Goal: Task Accomplishment & Management: Manage account settings

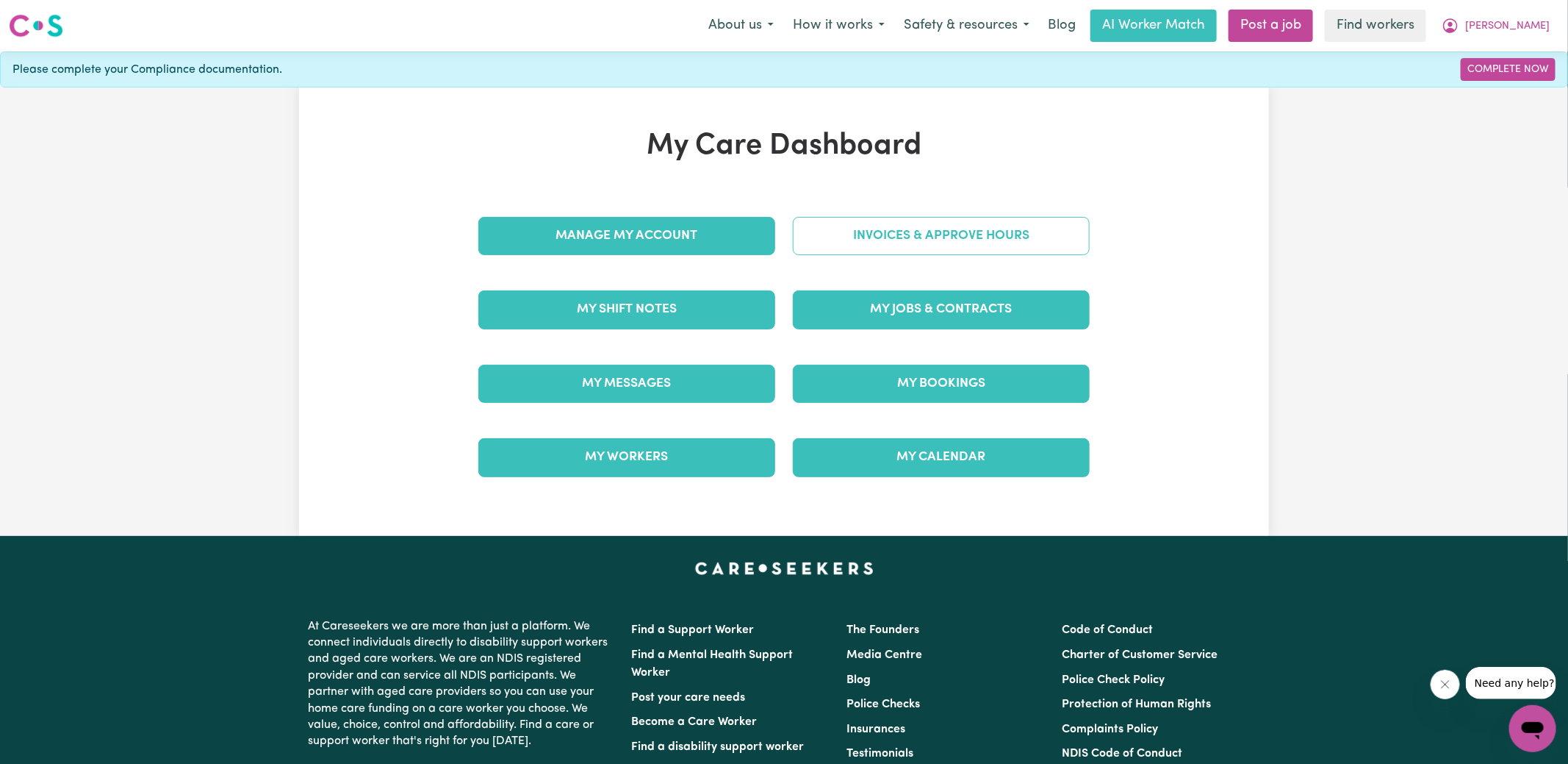
click at [862, 235] on link "Invoices & Approve Hours" at bounding box center [940, 236] width 297 height 38
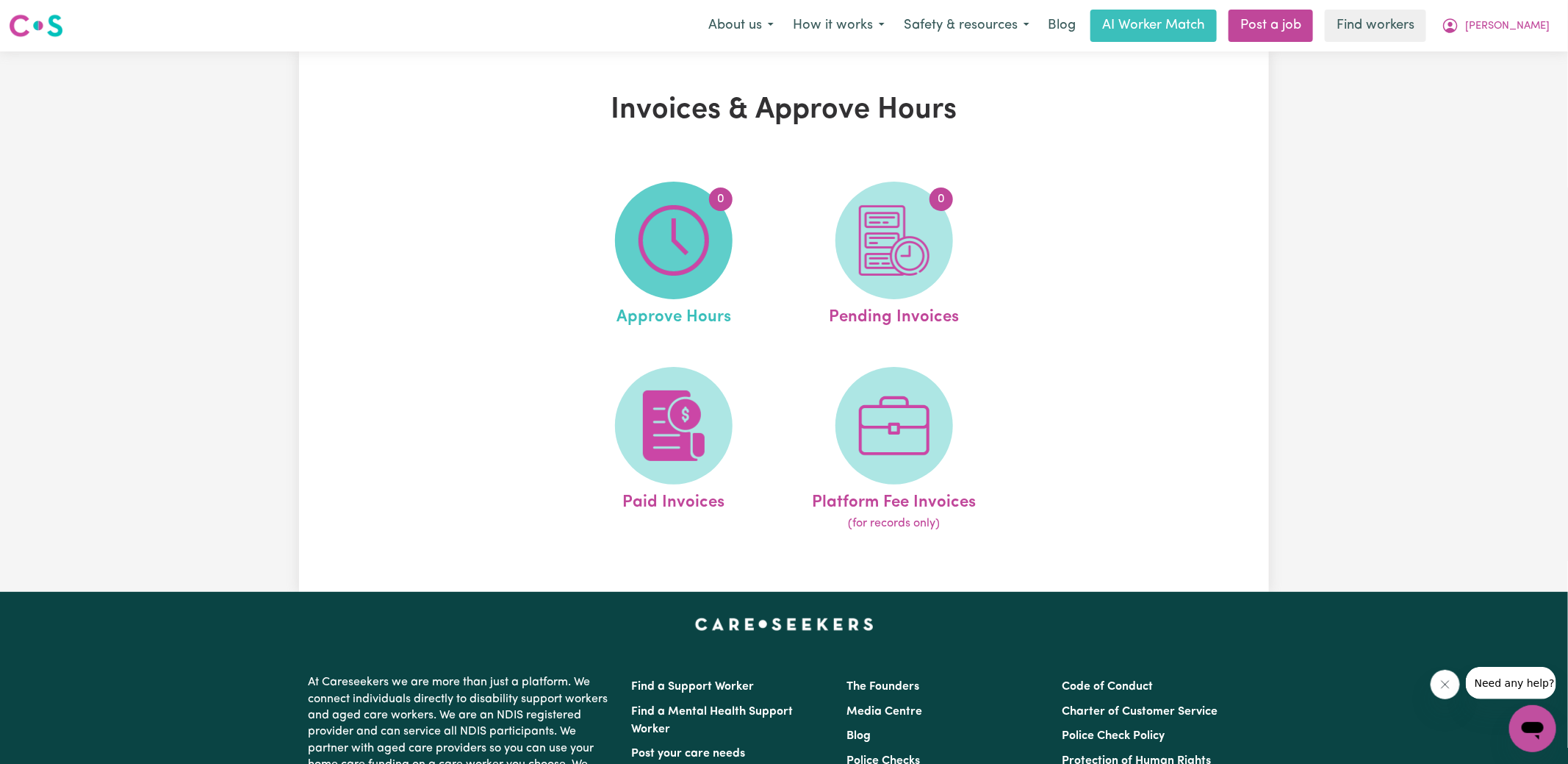
click at [695, 230] on img at bounding box center [674, 240] width 71 height 71
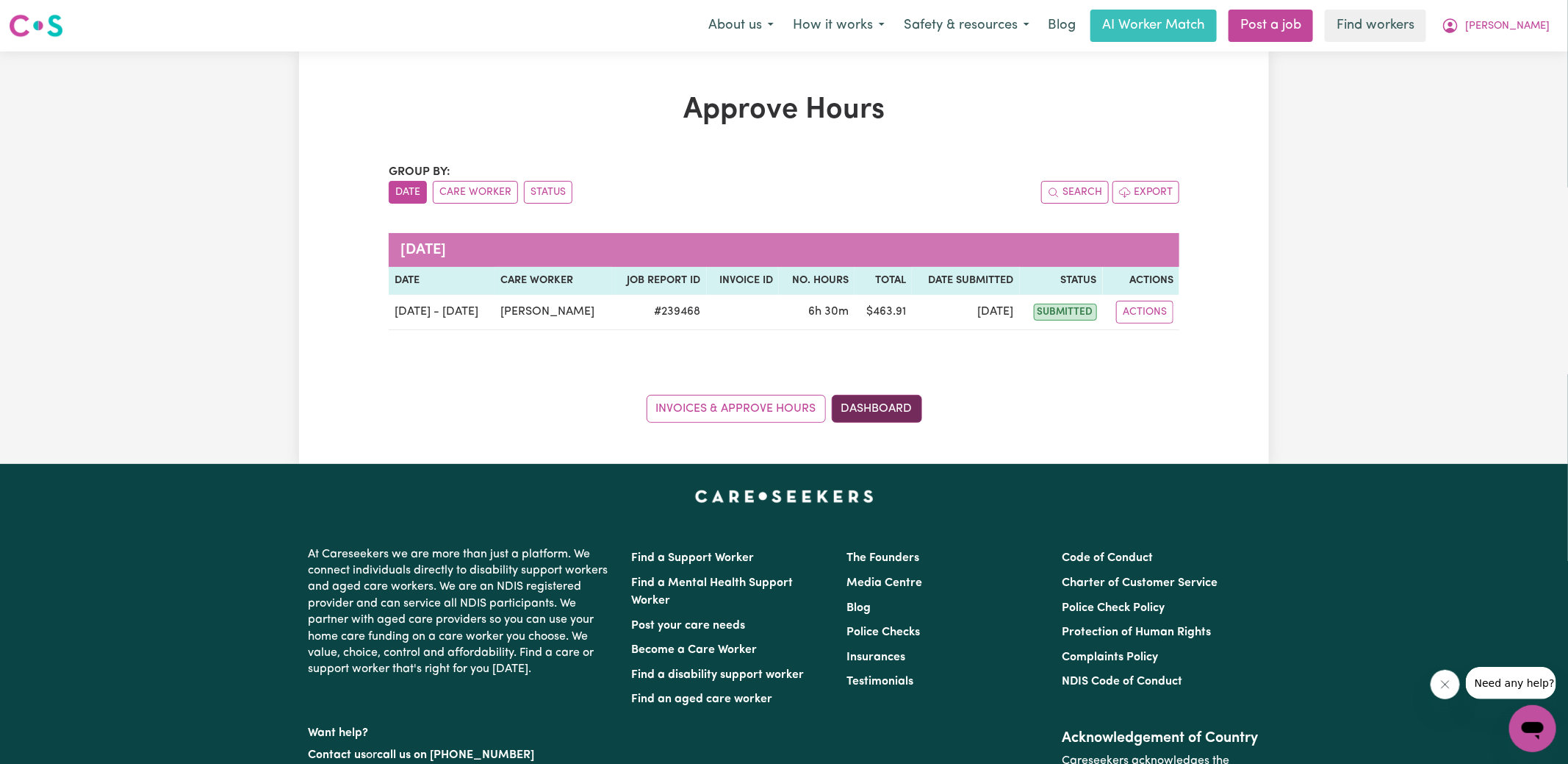
click at [882, 412] on link "Dashboard" at bounding box center [876, 409] width 90 height 28
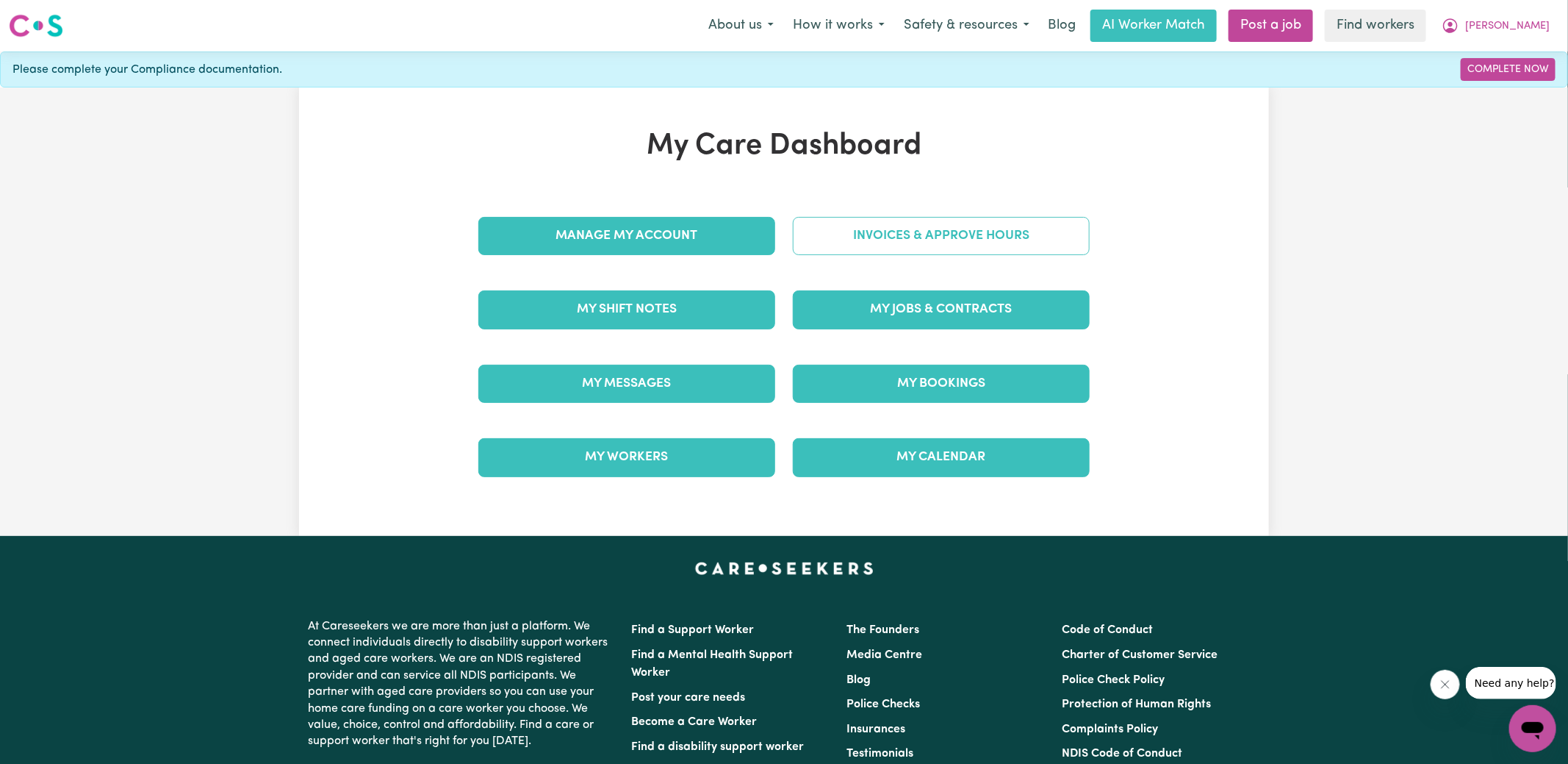
click at [877, 248] on link "Invoices & Approve Hours" at bounding box center [940, 236] width 297 height 38
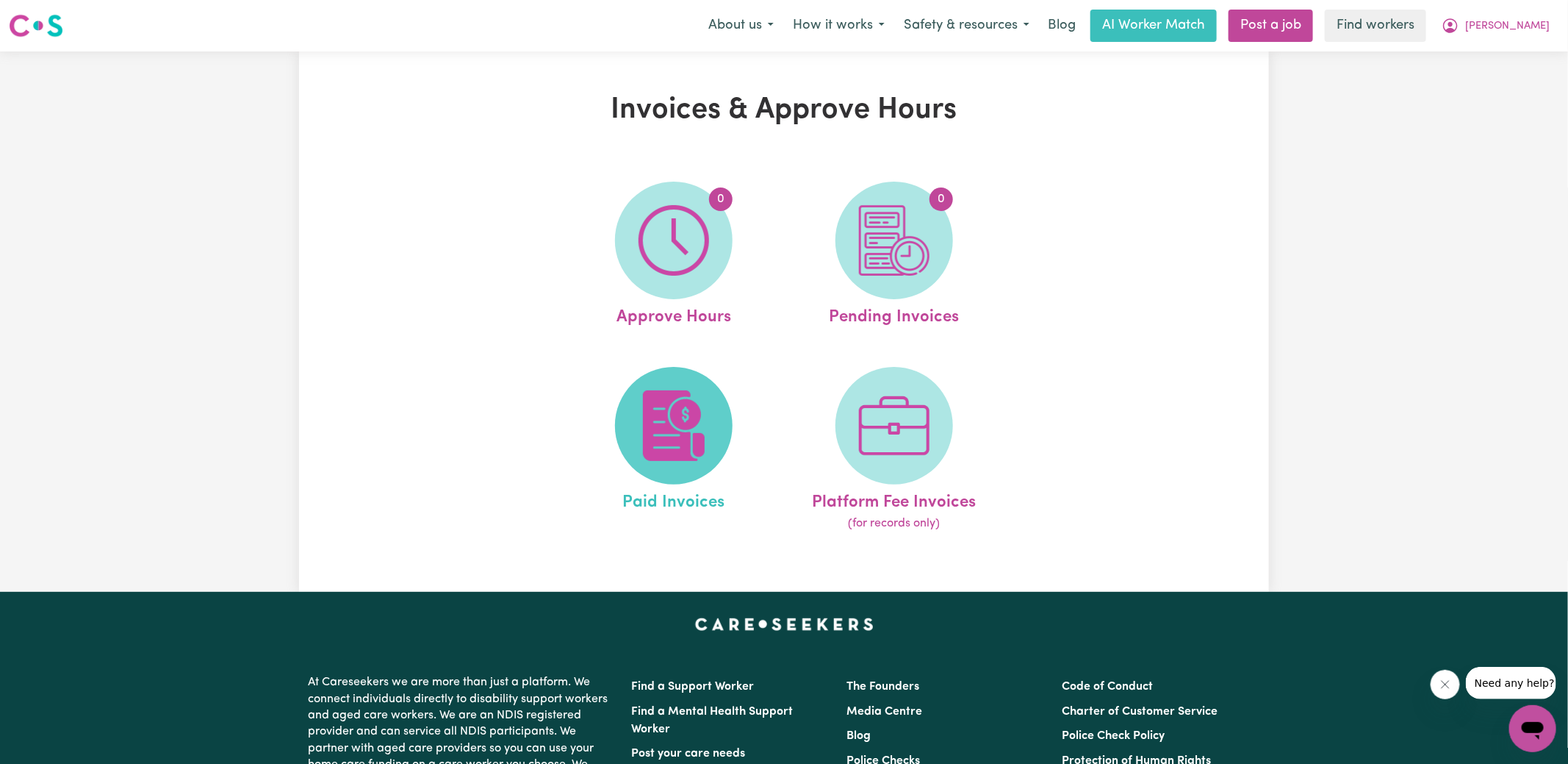
click at [669, 430] on img at bounding box center [674, 426] width 71 height 71
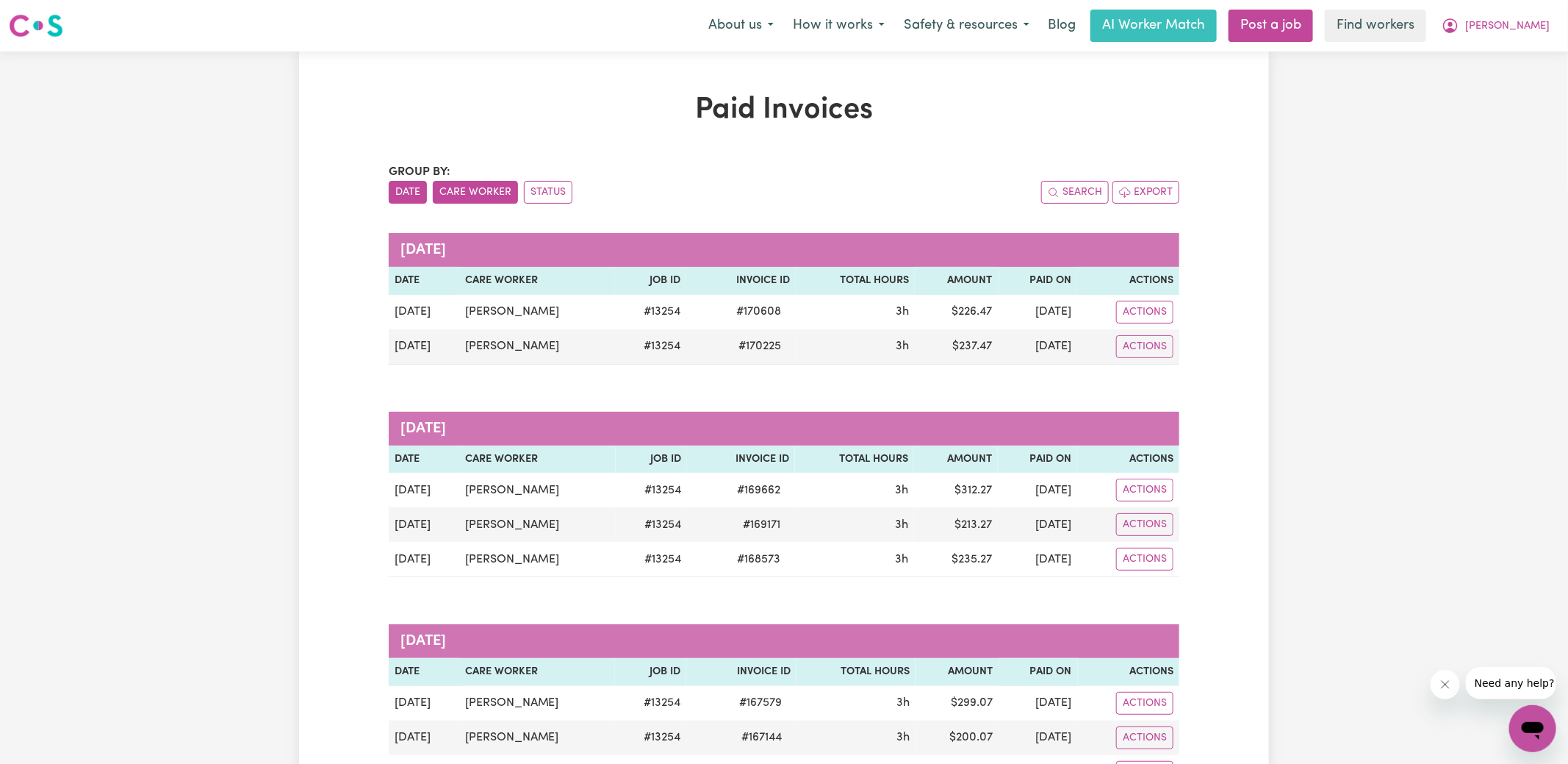
click at [456, 197] on button "Care Worker" at bounding box center [476, 192] width 86 height 22
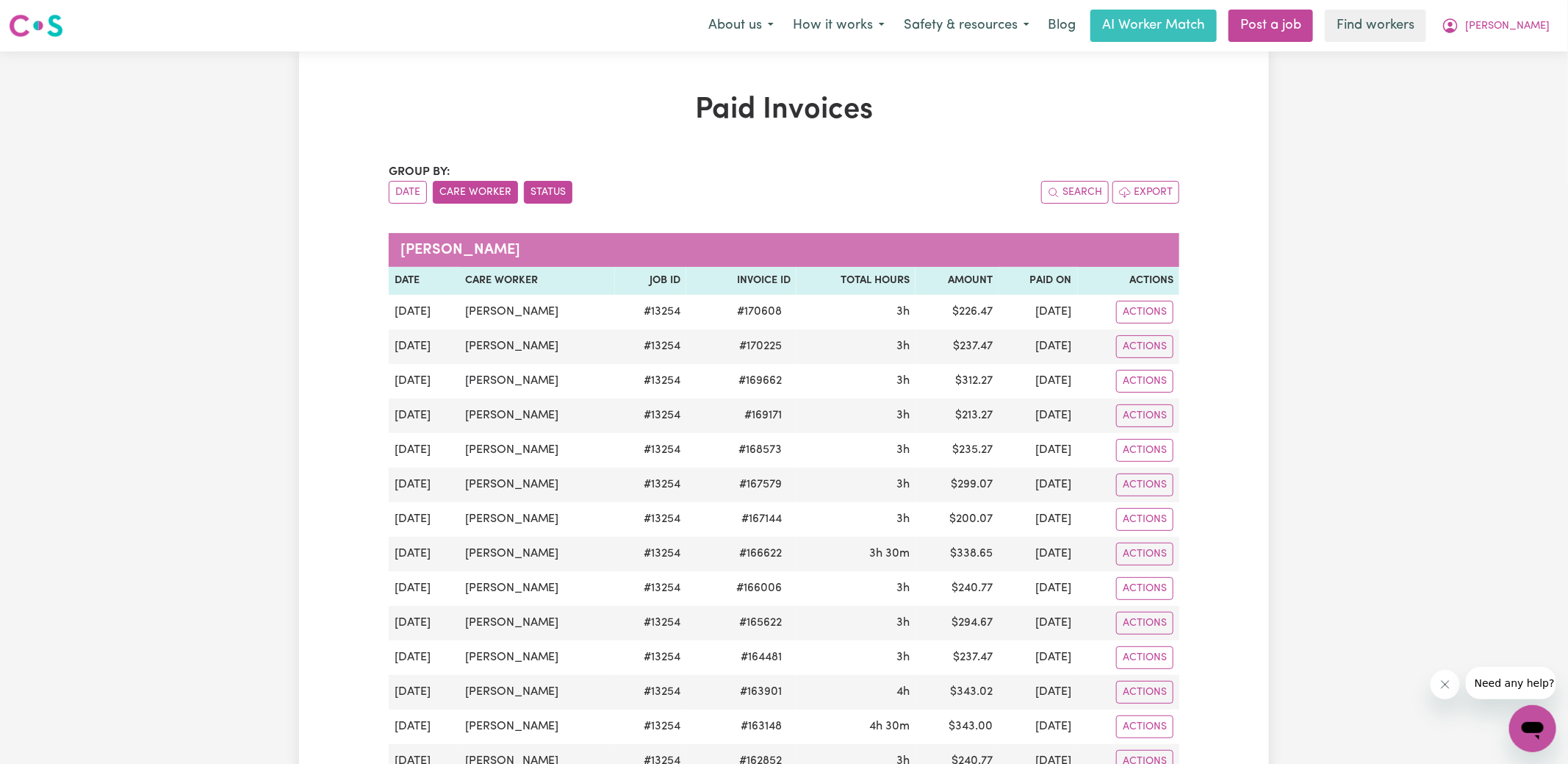
click at [556, 186] on button "Status" at bounding box center [548, 192] width 48 height 22
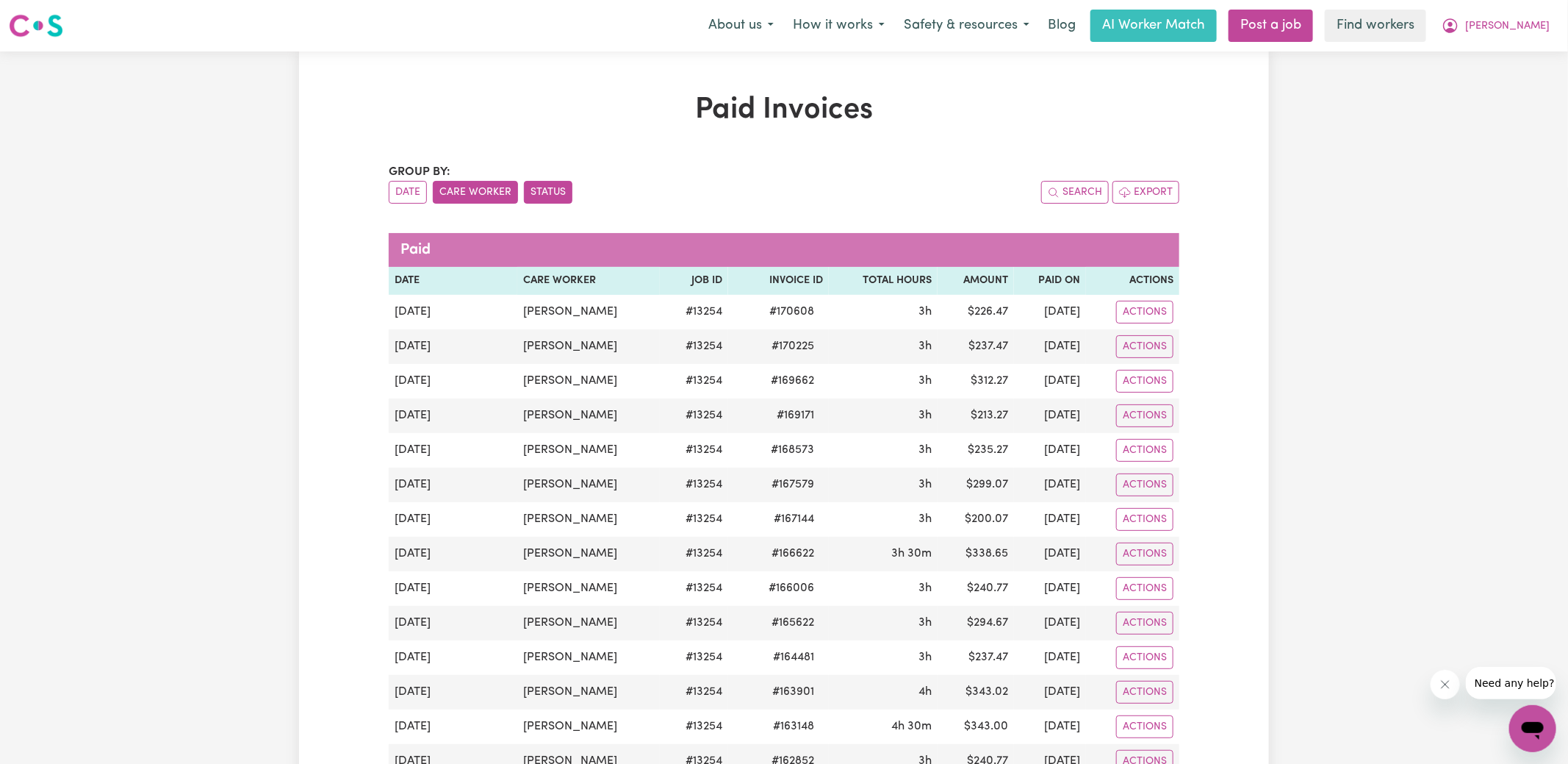
click at [489, 197] on button "Care Worker" at bounding box center [476, 192] width 86 height 22
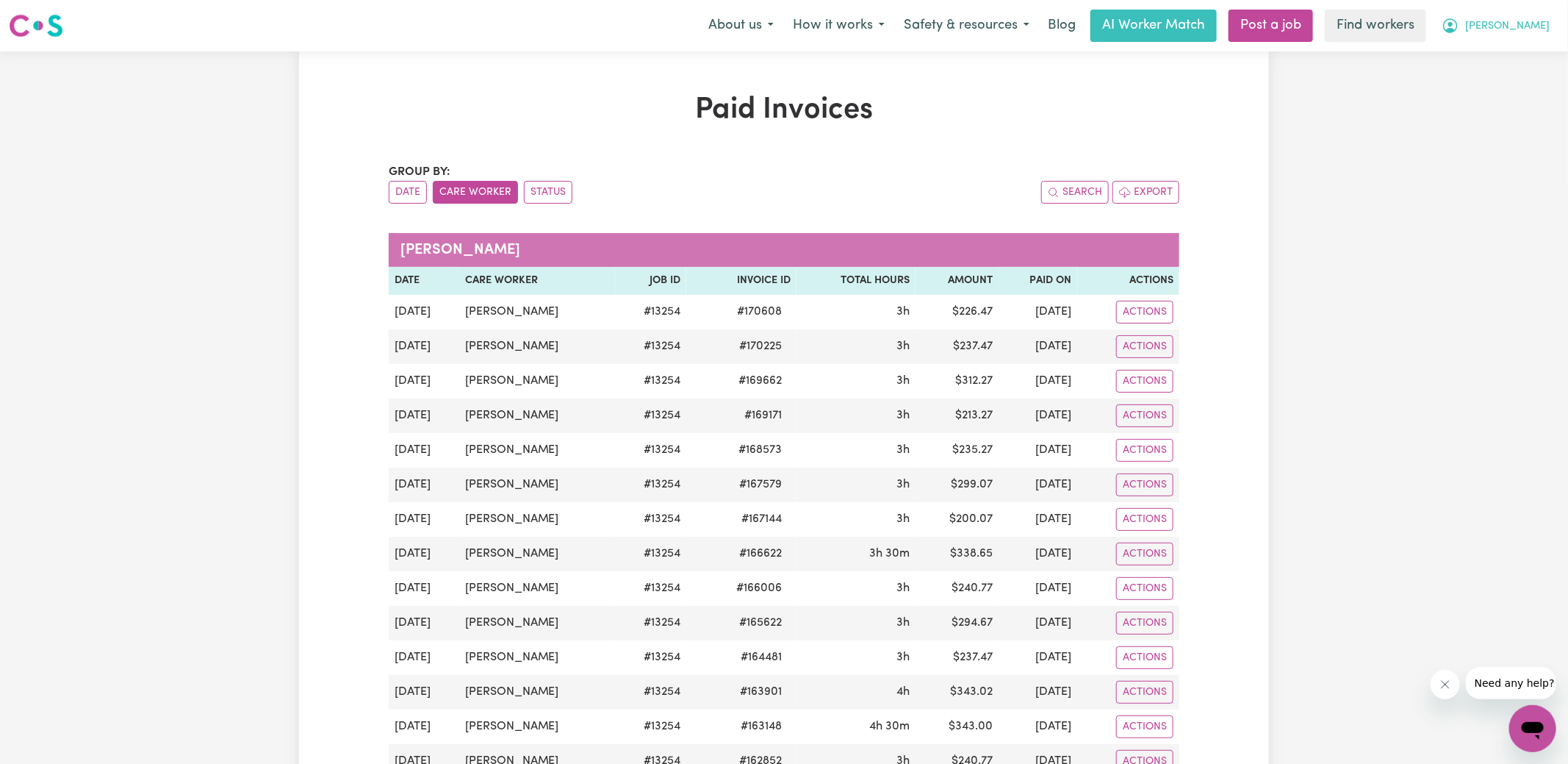
click at [1502, 28] on button "[PERSON_NAME]" at bounding box center [1495, 25] width 128 height 31
click at [1499, 59] on link "My Dashboard" at bounding box center [1500, 58] width 116 height 28
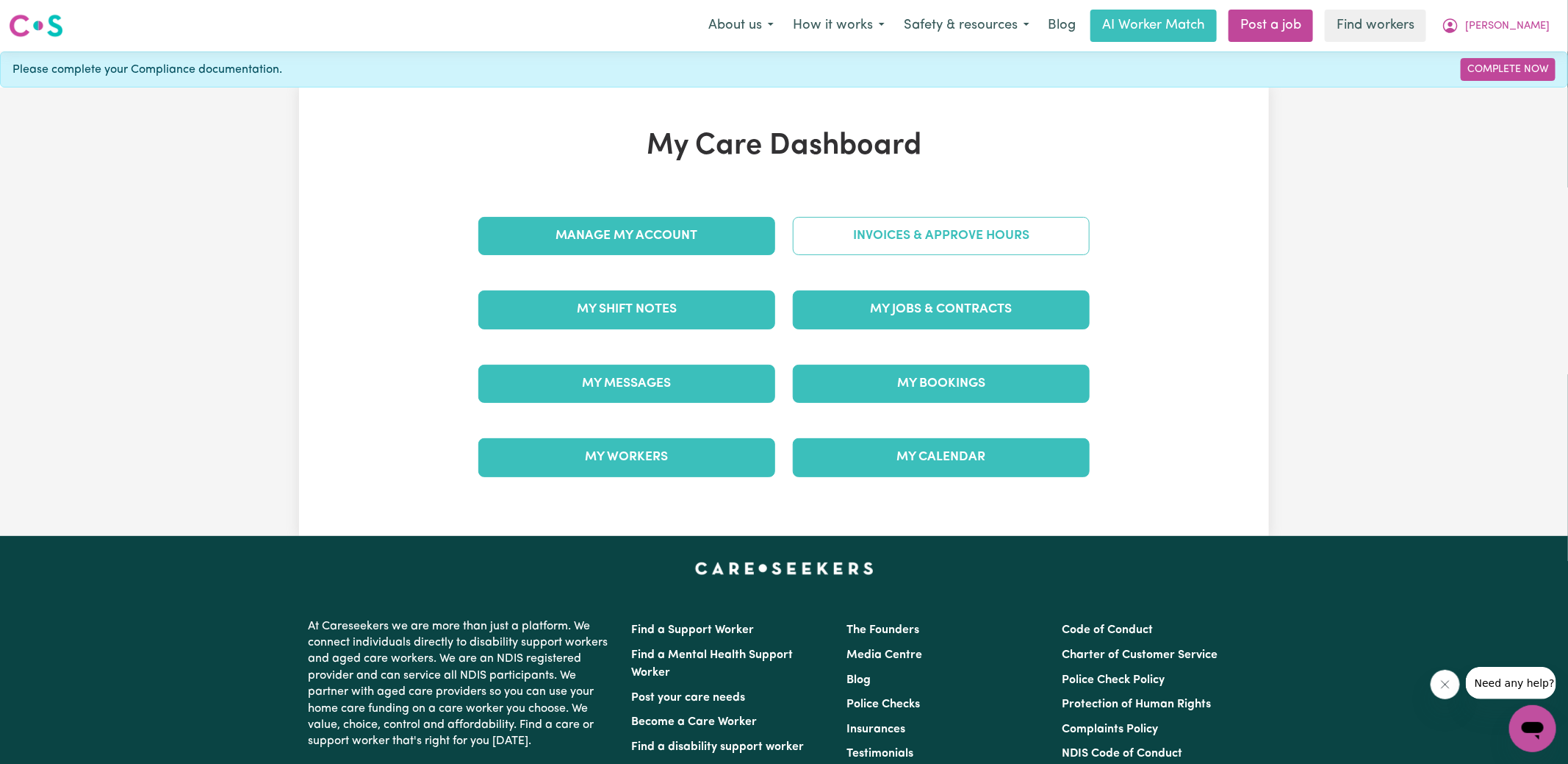
click at [845, 246] on link "Invoices & Approve Hours" at bounding box center [940, 236] width 297 height 38
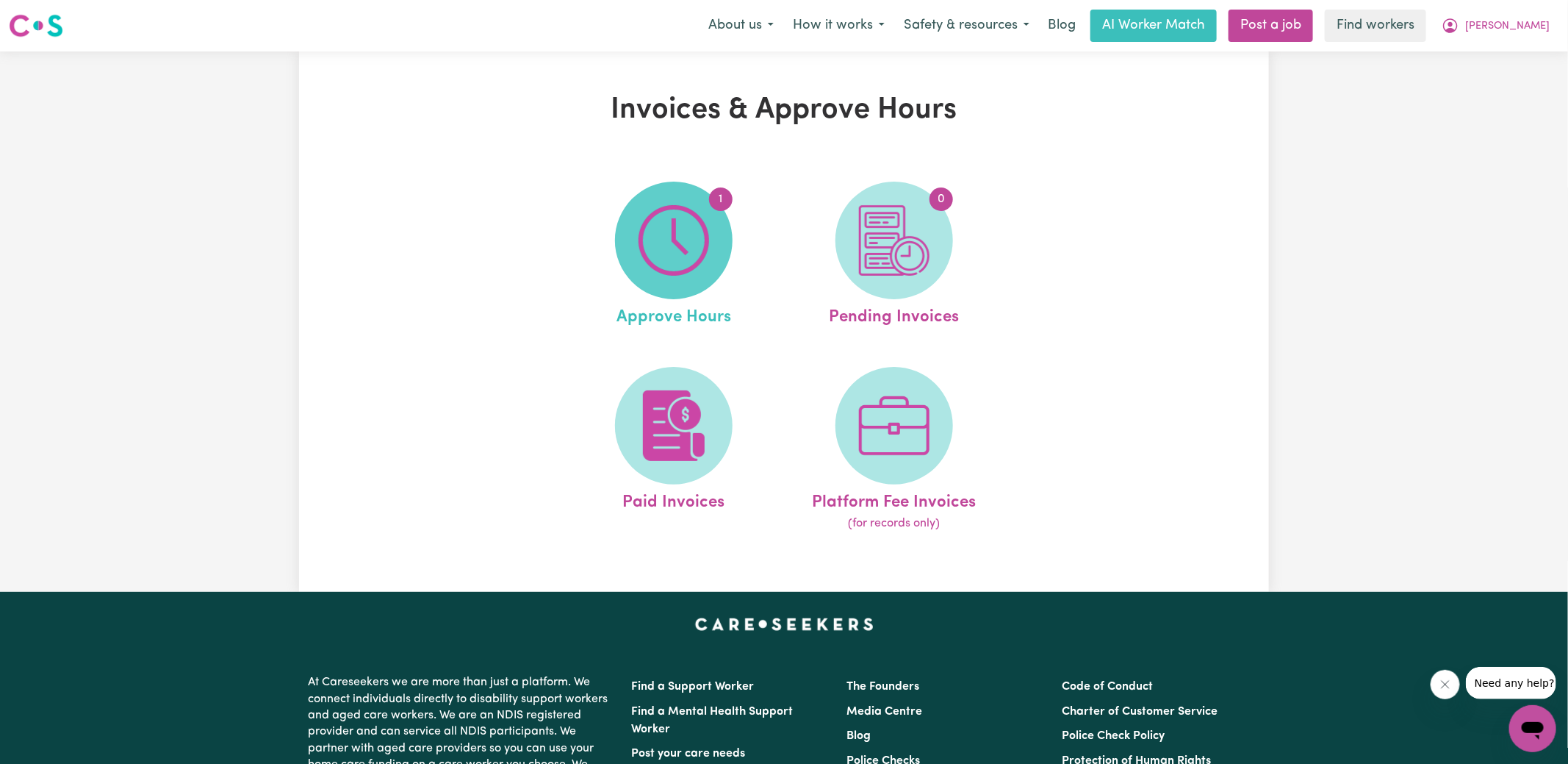
click at [699, 280] on span "1" at bounding box center [673, 240] width 117 height 117
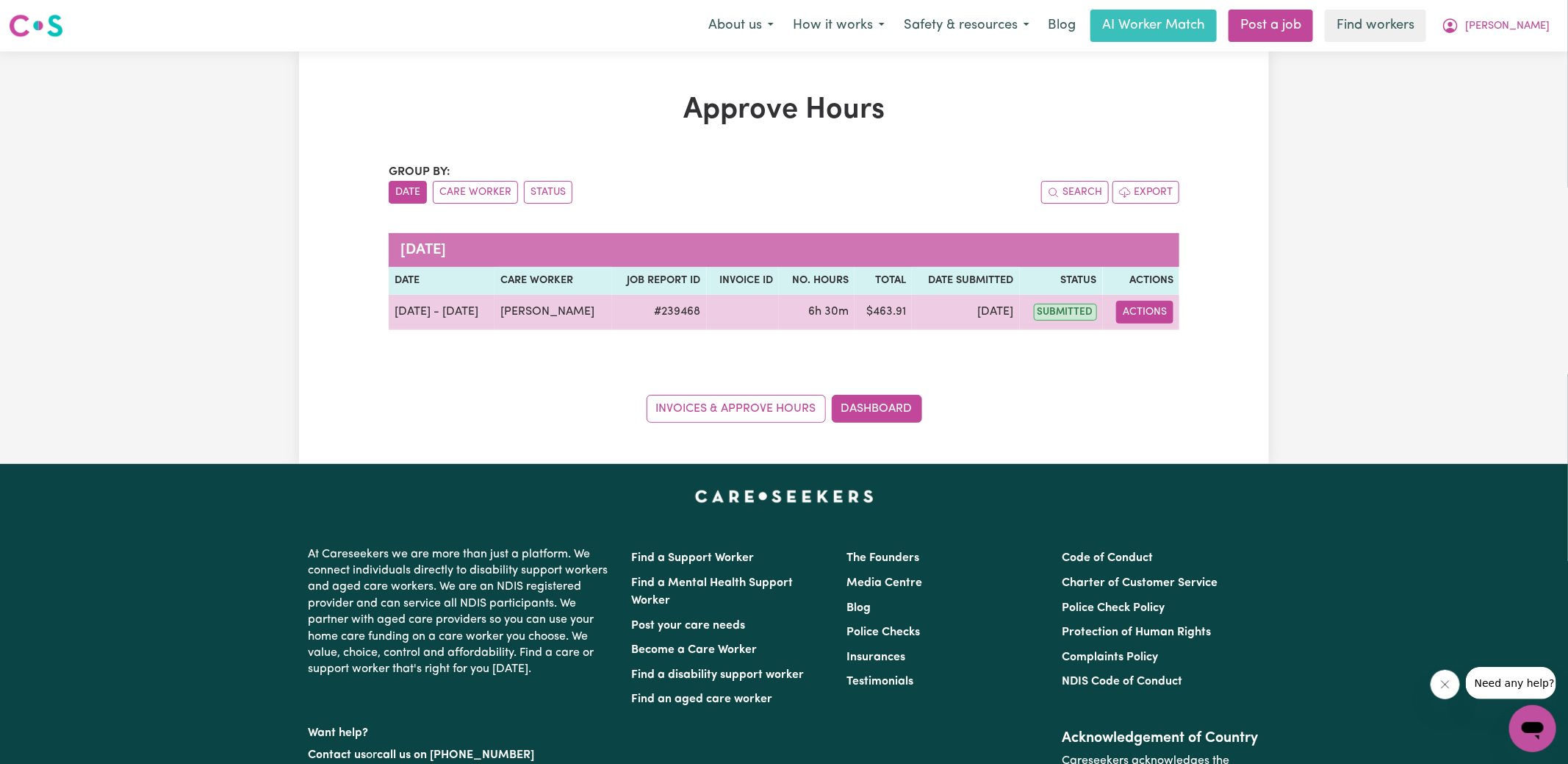
click at [1136, 313] on button "Actions" at bounding box center [1145, 312] width 58 height 22
click at [1155, 336] on link "View Job Report" at bounding box center [1183, 346] width 126 height 30
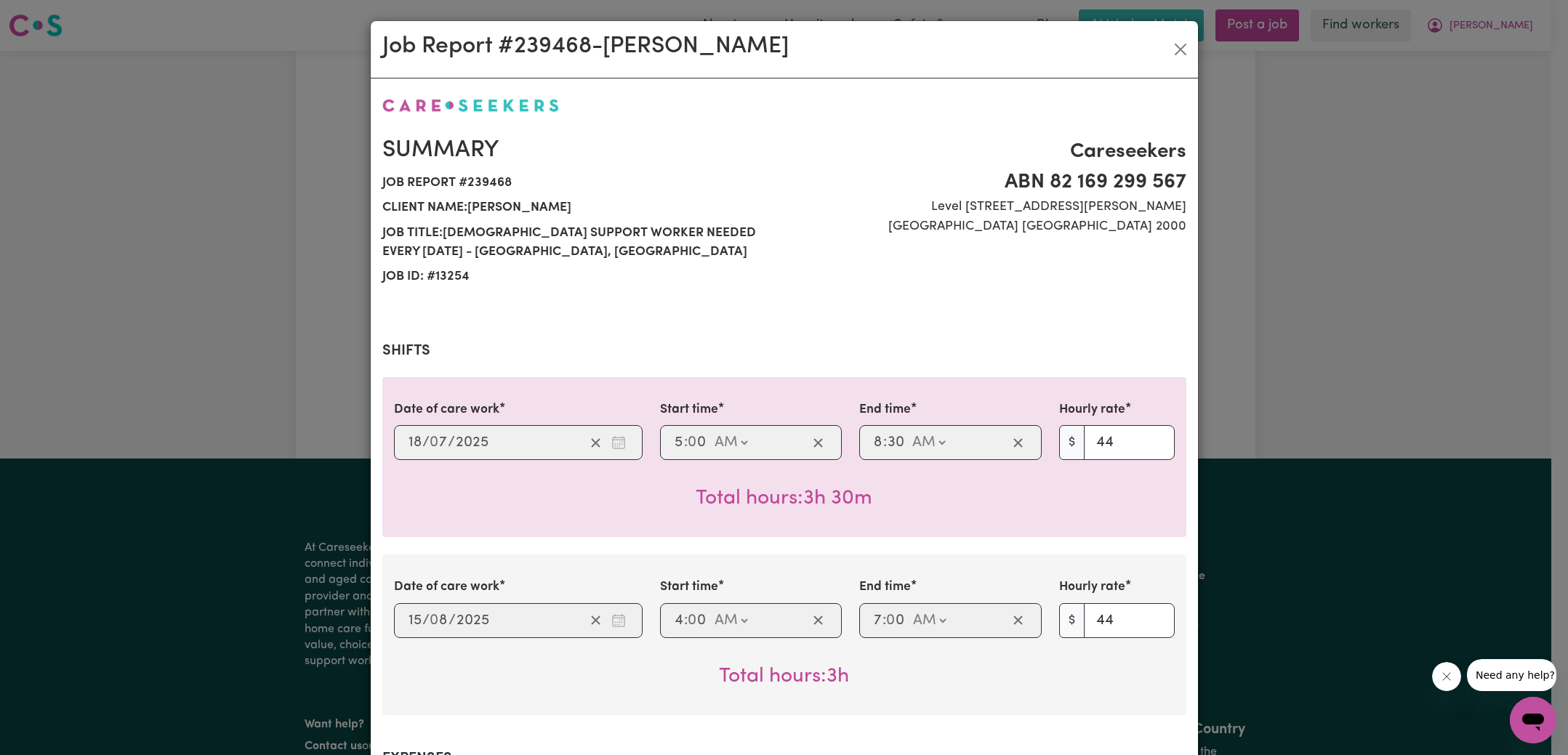
click at [1305, 385] on div "Job Report # 239468 - [PERSON_NAME] Summary Job report # 239468 Client name: [P…" at bounding box center [784, 378] width 1568 height 755
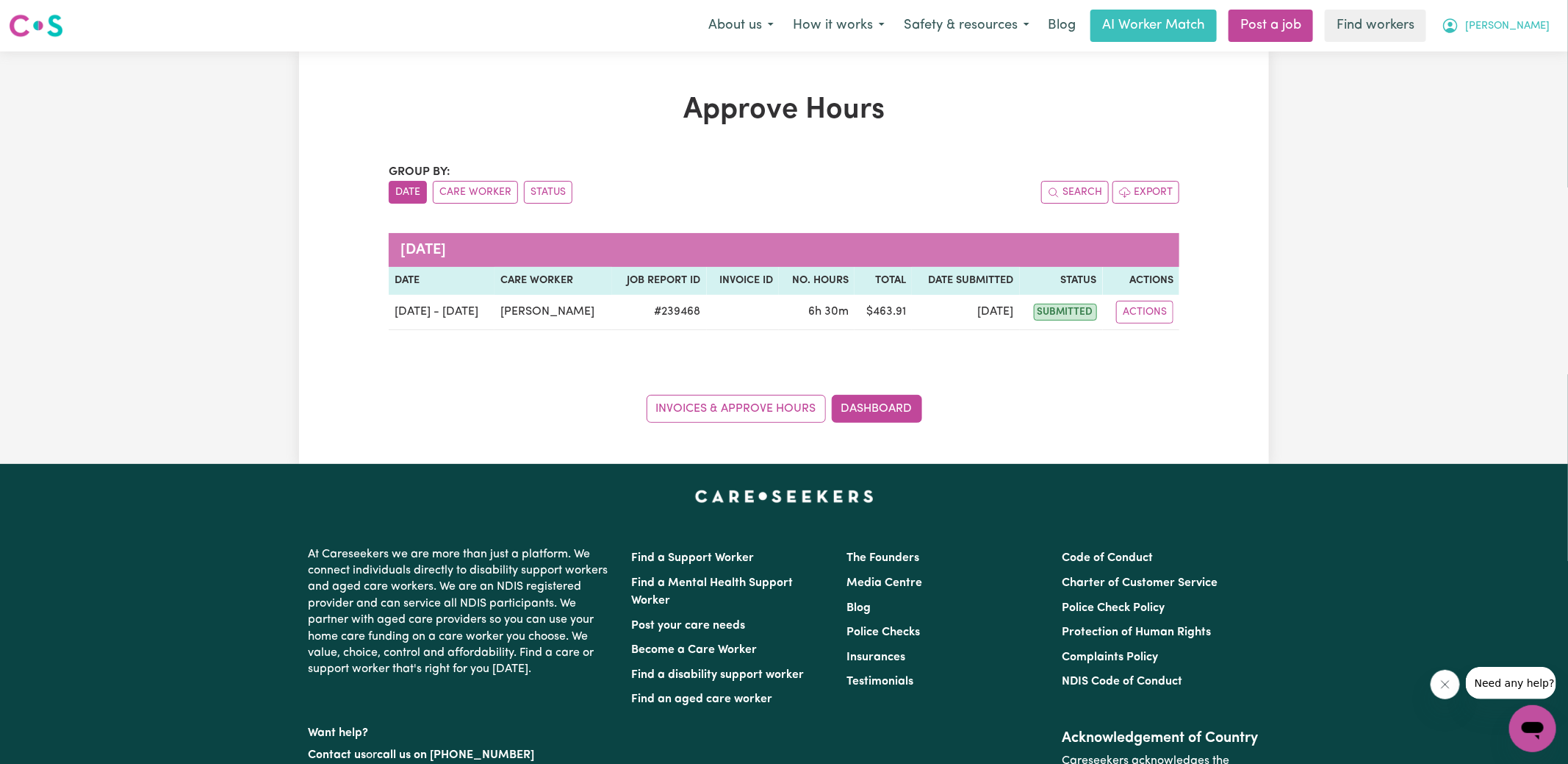
click at [1457, 28] on icon "My Account" at bounding box center [1451, 26] width 15 height 15
click at [1495, 50] on link "My Dashboard" at bounding box center [1500, 58] width 116 height 28
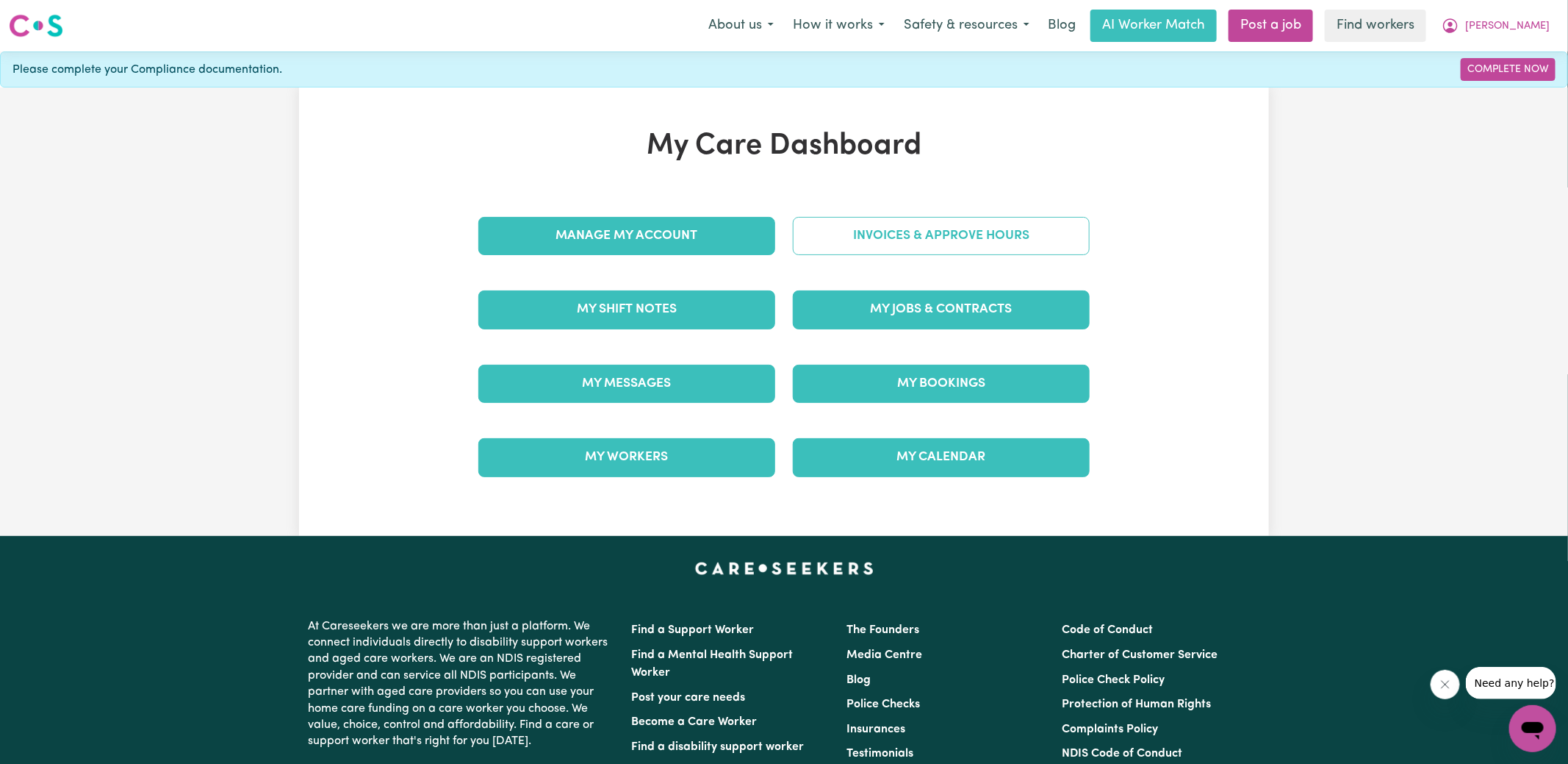
click at [886, 232] on link "Invoices & Approve Hours" at bounding box center [940, 236] width 297 height 38
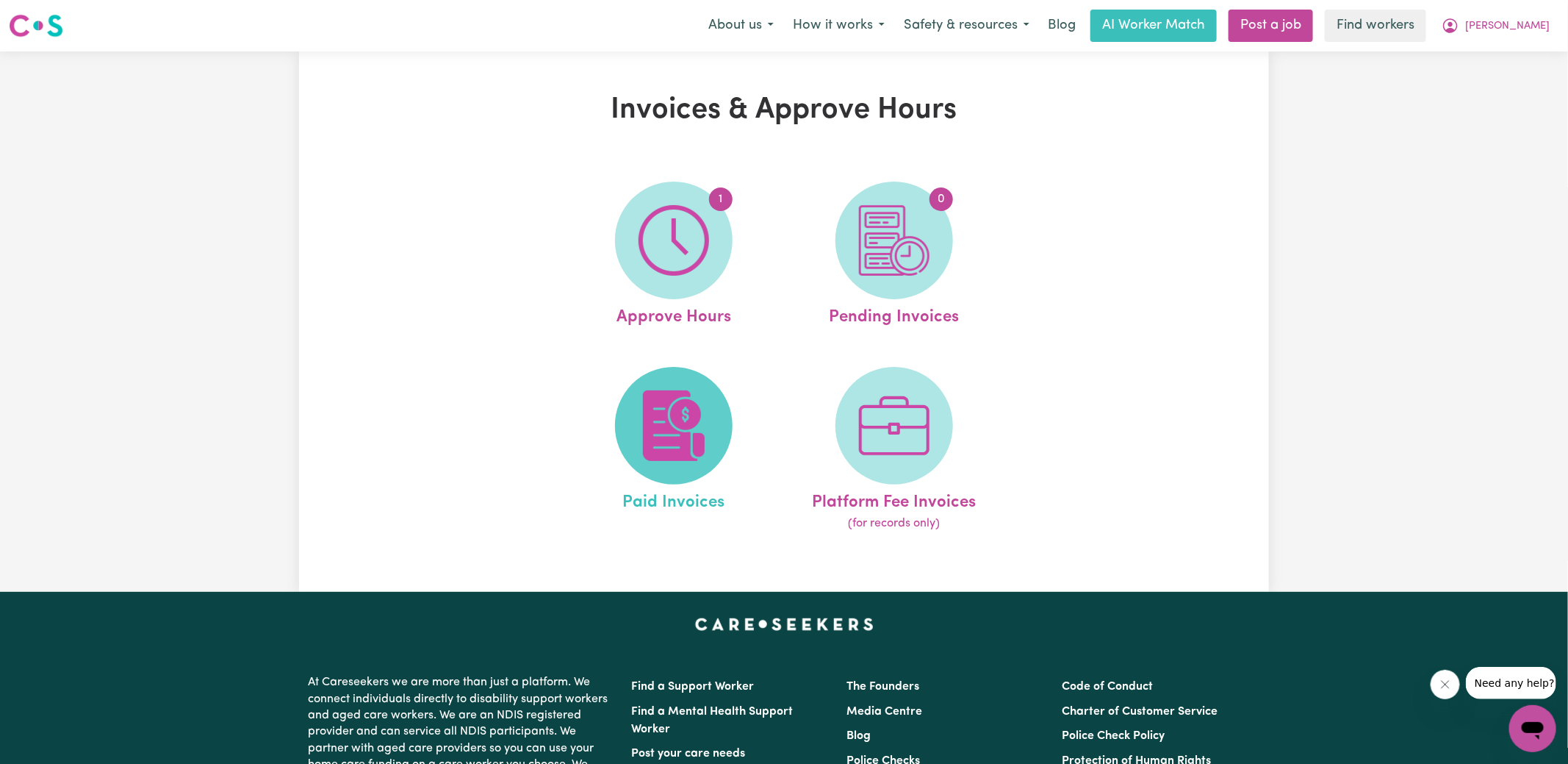
click at [656, 414] on img at bounding box center [674, 426] width 71 height 71
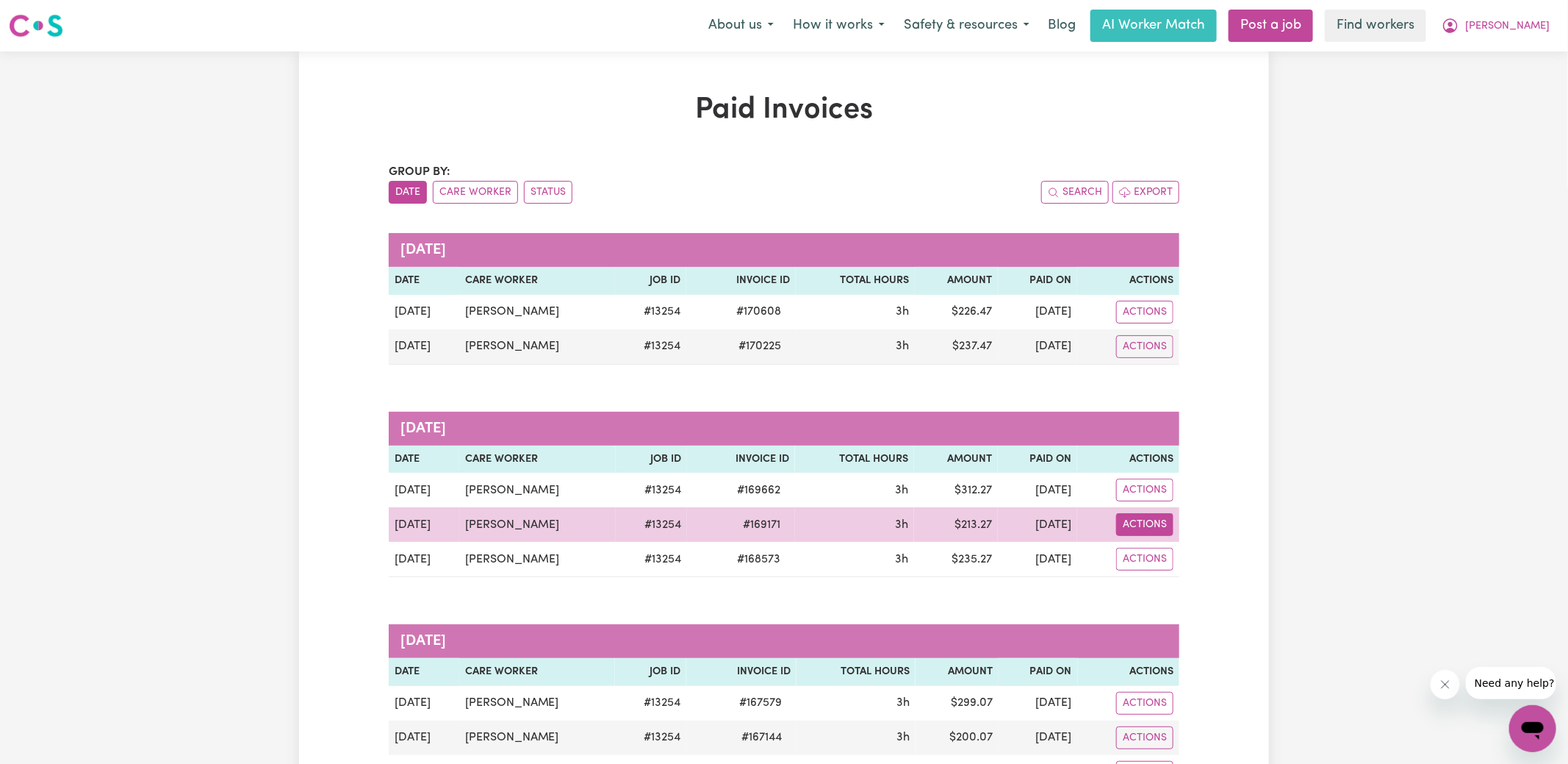
click at [1150, 323] on button "Actions" at bounding box center [1145, 312] width 58 height 22
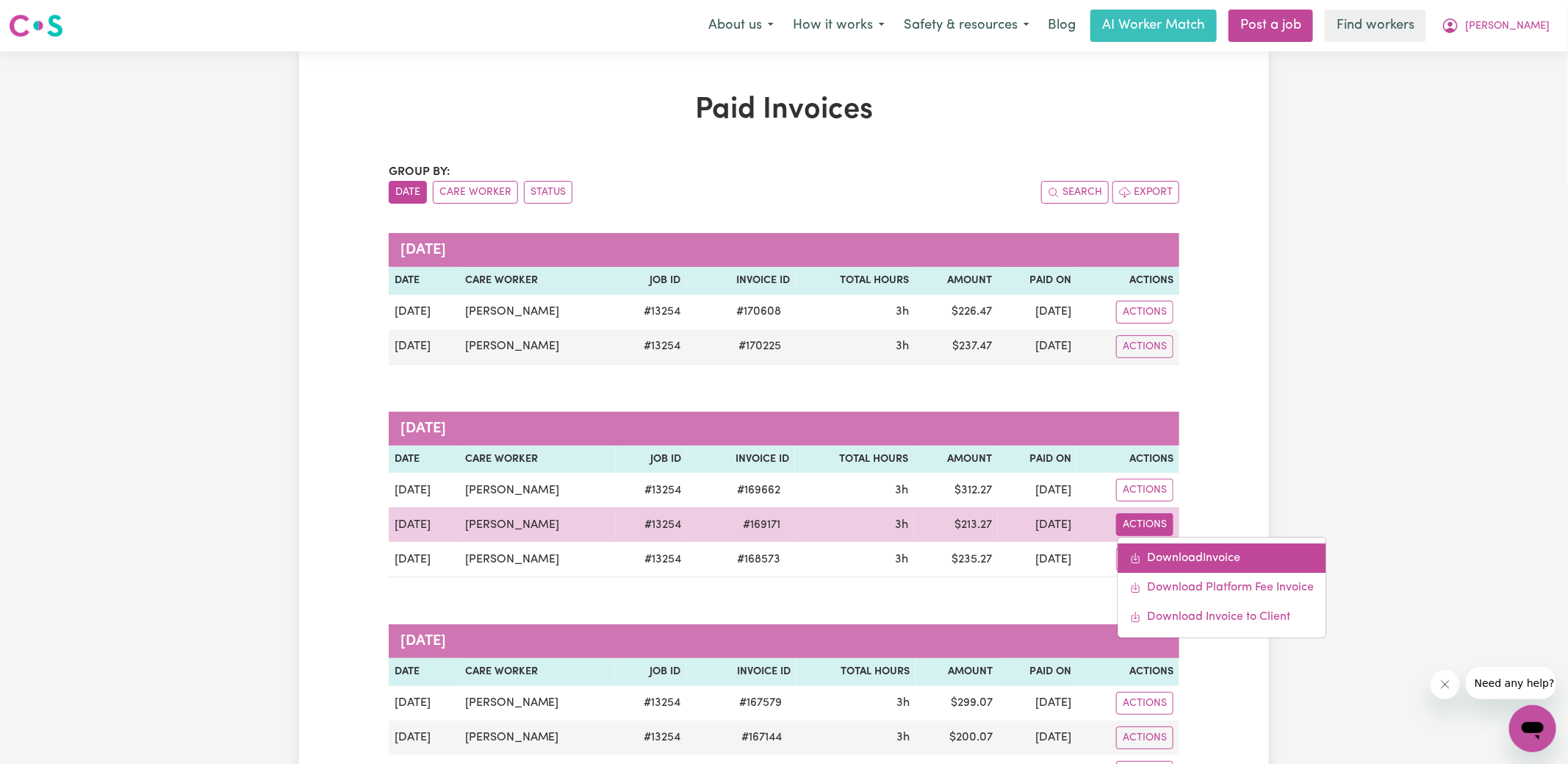
click at [1165, 553] on link "Download Invoice" at bounding box center [1222, 558] width 208 height 30
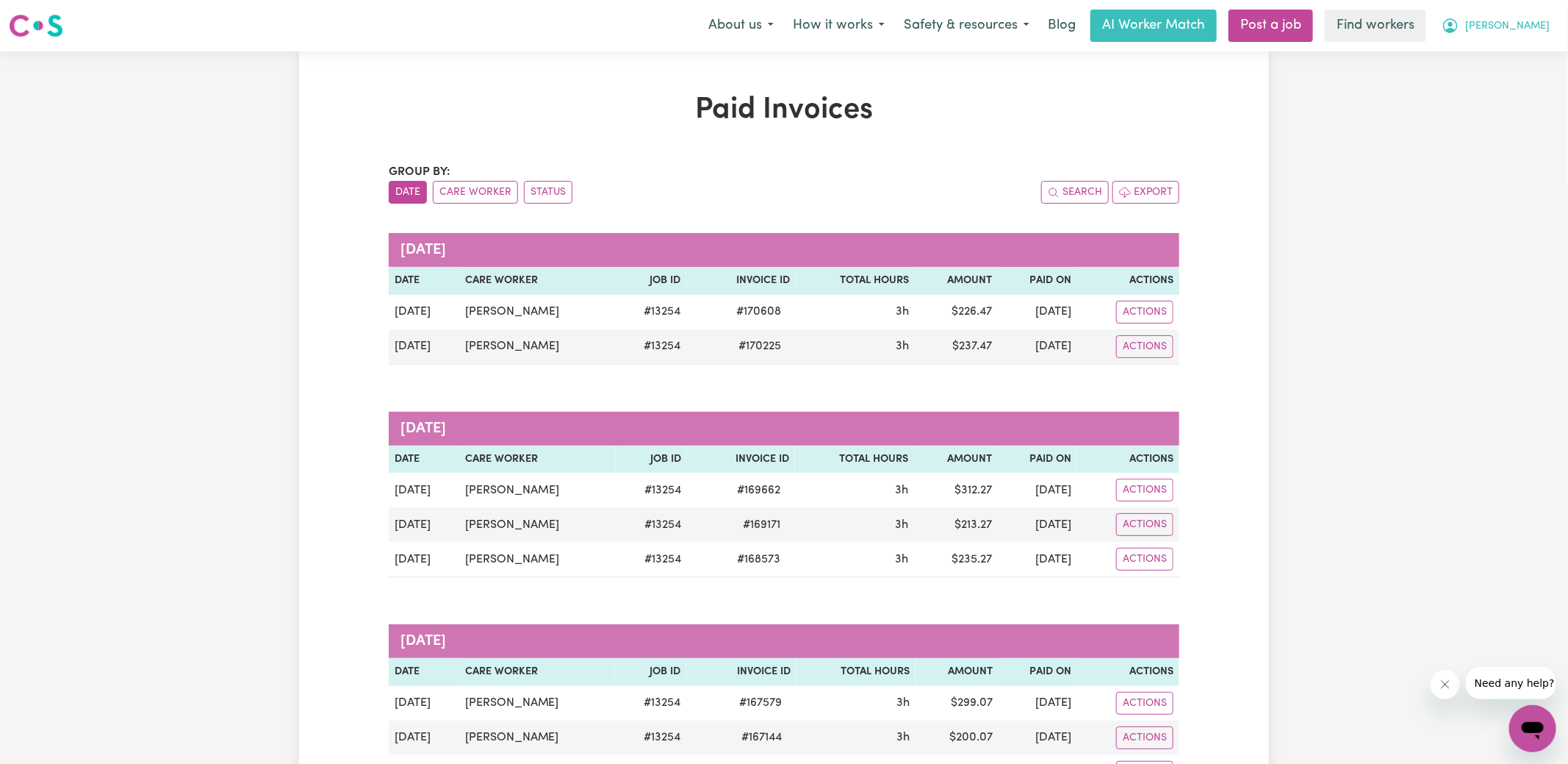
click at [1522, 24] on span "[PERSON_NAME]" at bounding box center [1507, 26] width 85 height 16
click at [1490, 70] on link "My Dashboard" at bounding box center [1500, 58] width 116 height 28
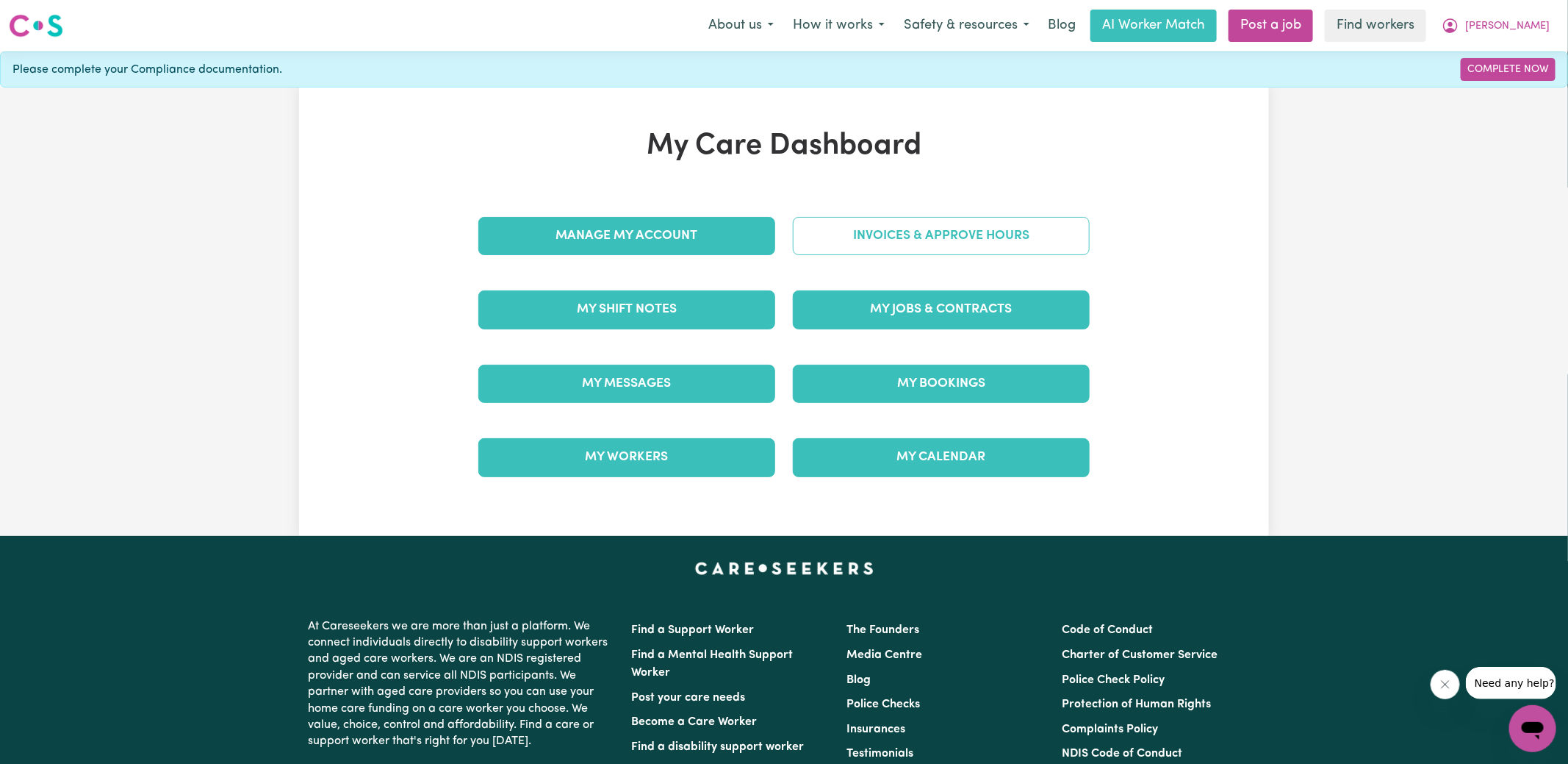
click at [842, 235] on link "Invoices & Approve Hours" at bounding box center [940, 236] width 297 height 38
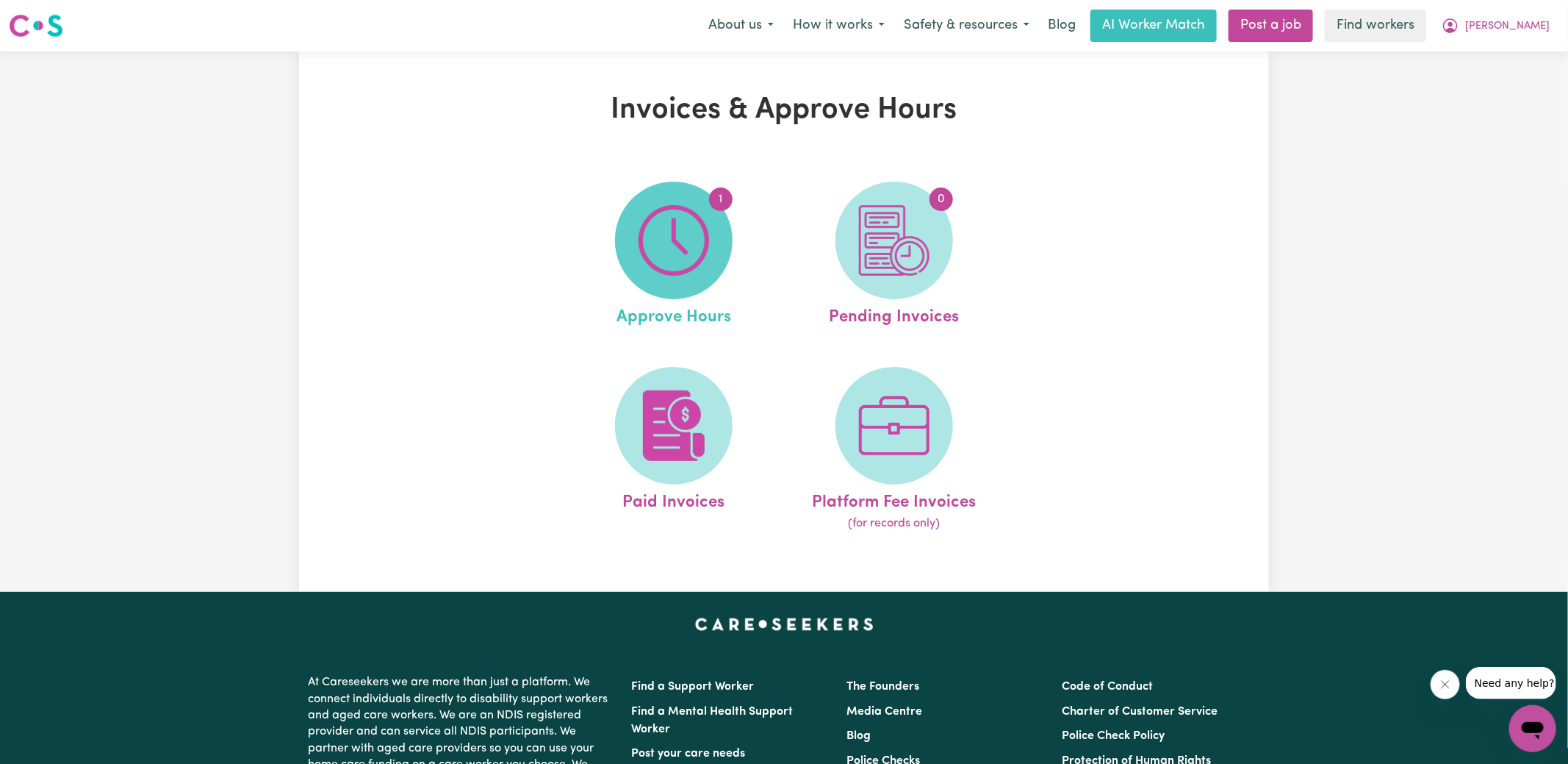
click at [648, 262] on img at bounding box center [674, 240] width 71 height 71
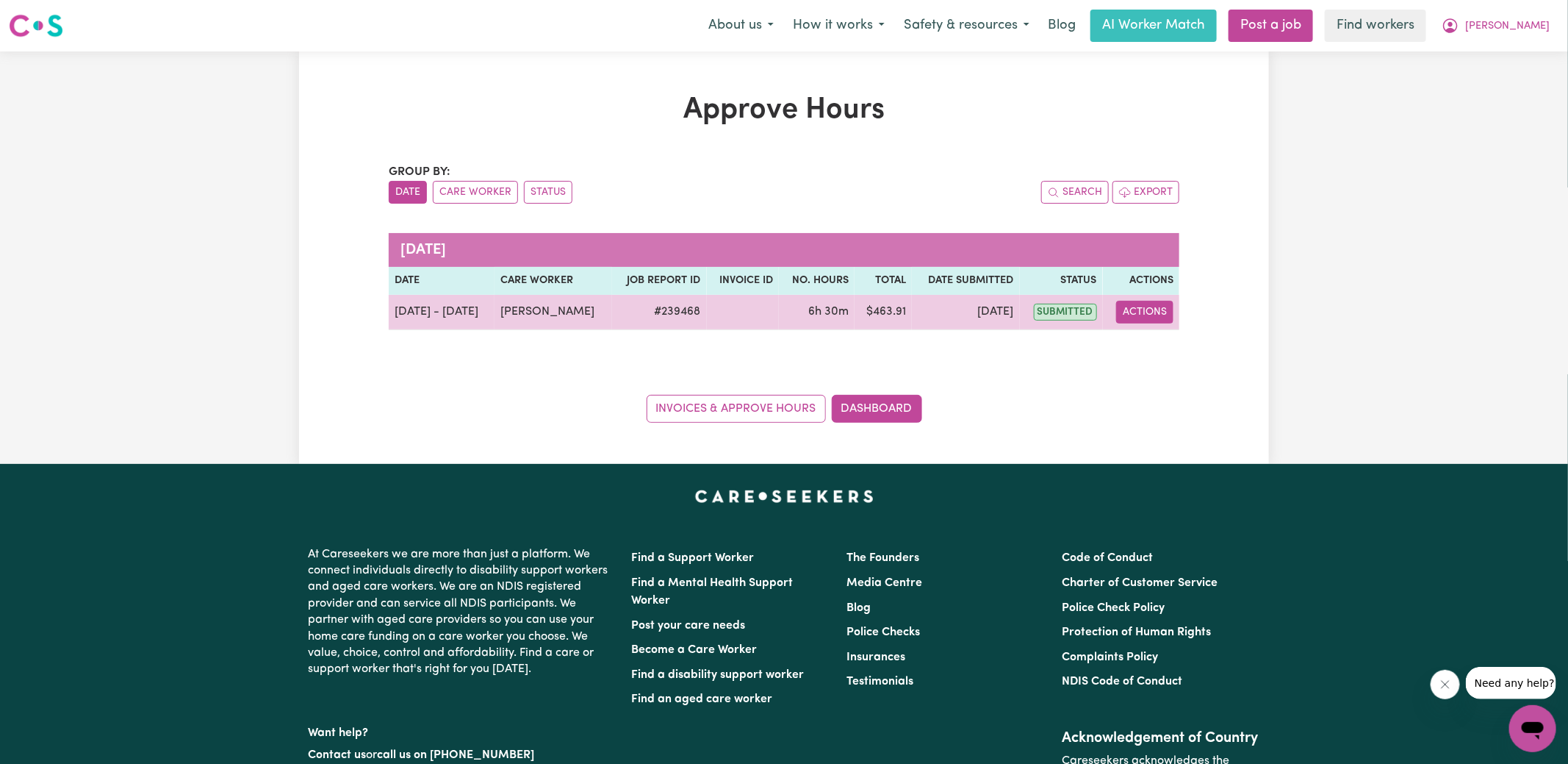
click at [1143, 314] on button "Actions" at bounding box center [1145, 312] width 58 height 22
click at [1149, 345] on link "View Job Report" at bounding box center [1183, 346] width 126 height 30
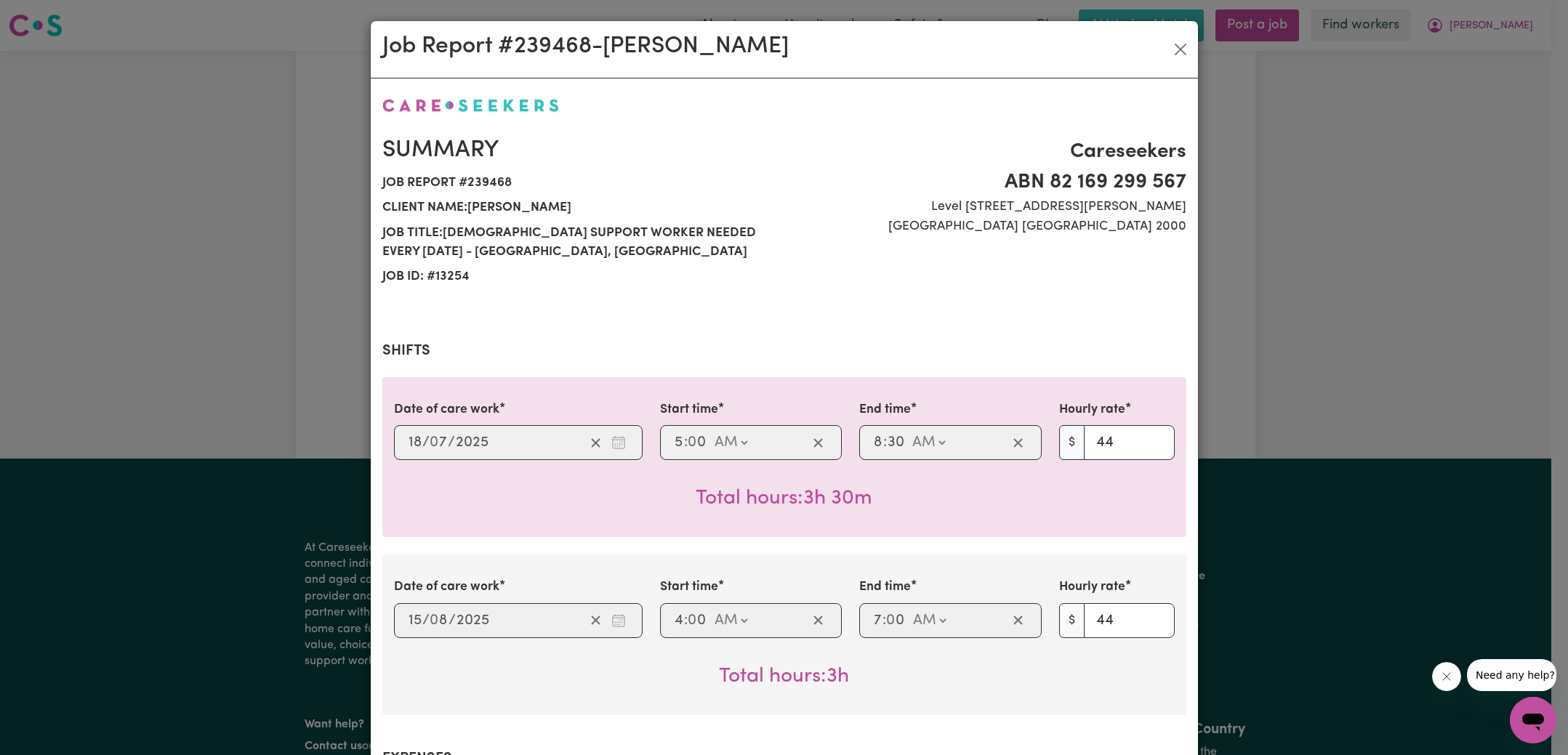
scroll to position [649, 0]
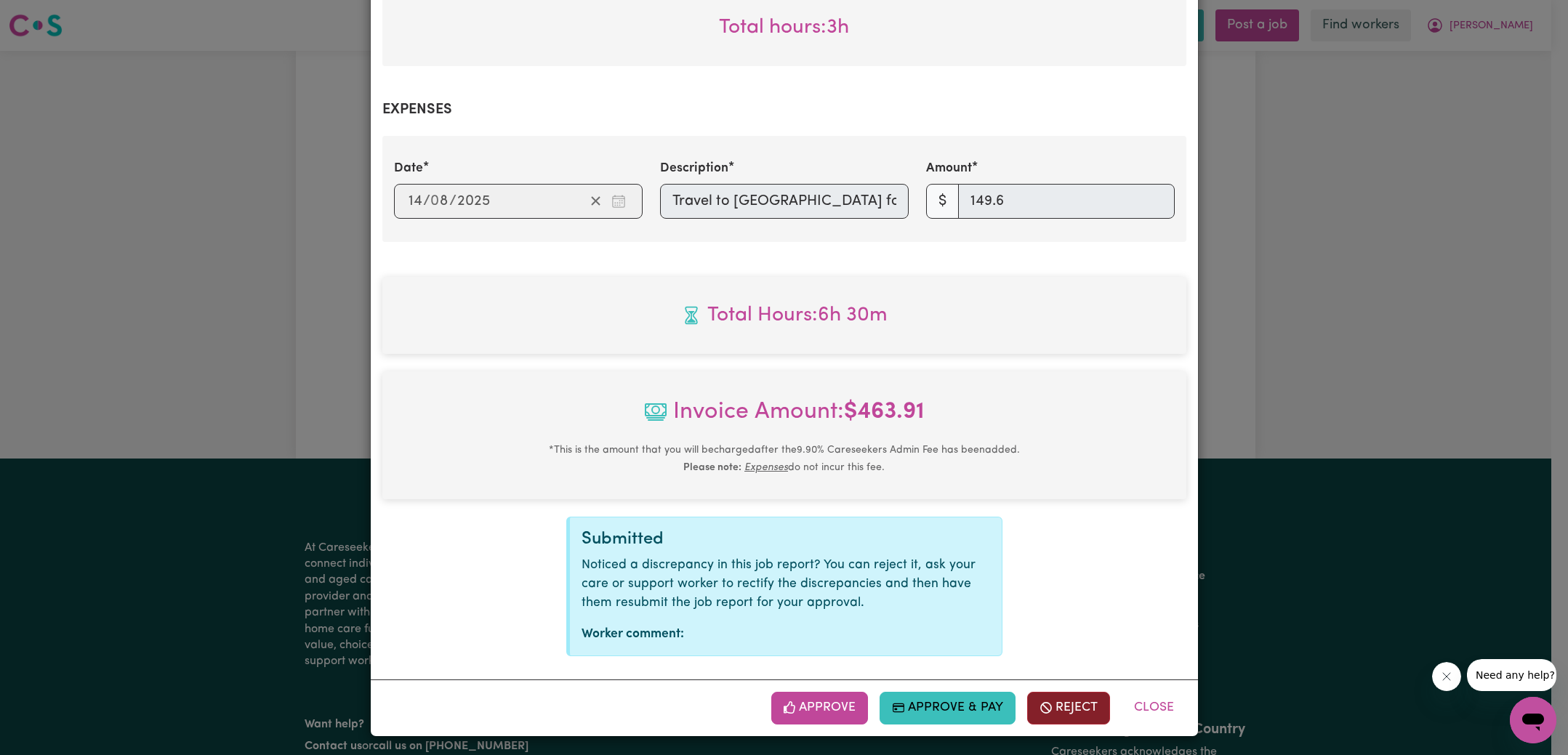
click at [1055, 699] on button "Reject" at bounding box center [1069, 707] width 83 height 32
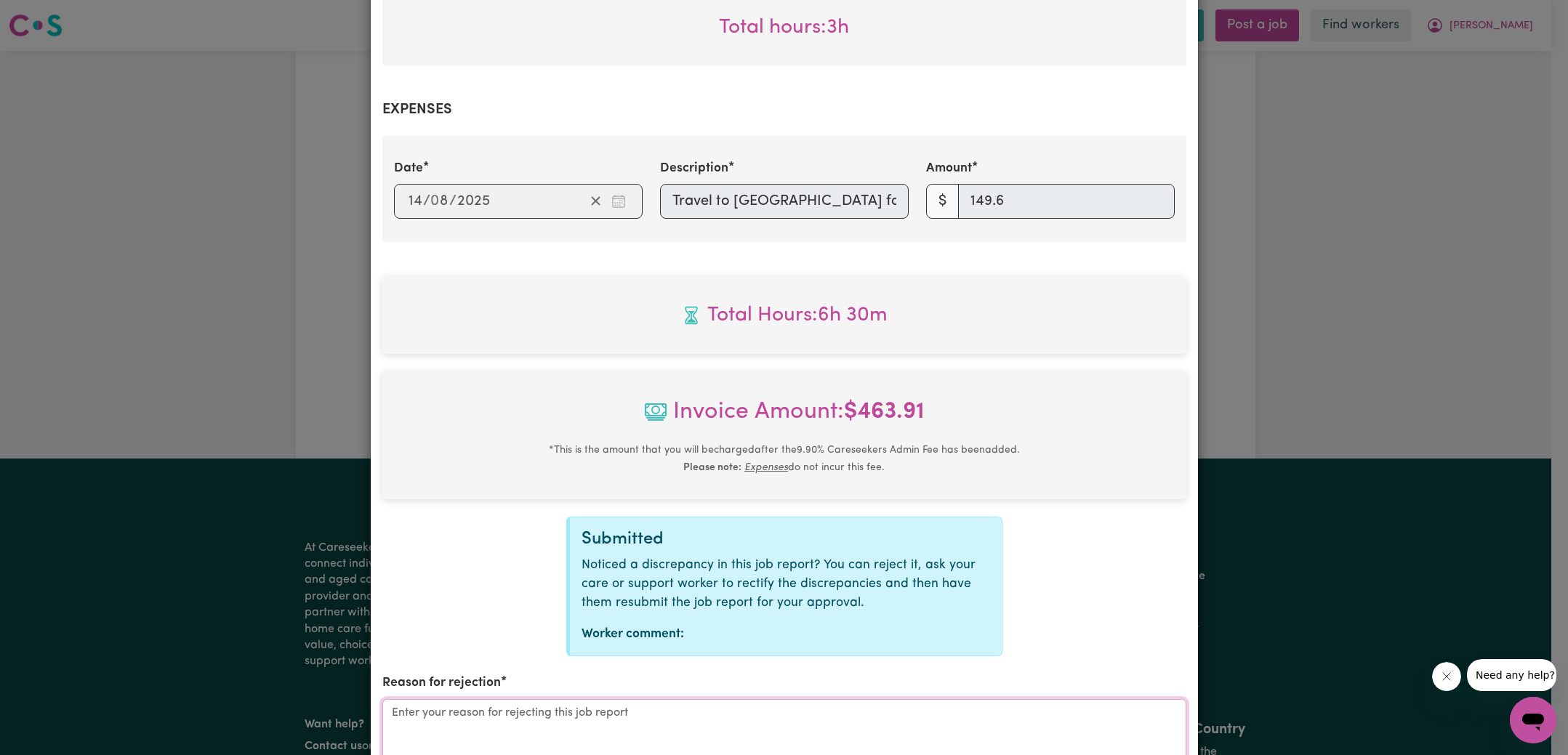
click at [667, 728] on textarea "Reason for rejection" at bounding box center [784, 753] width 804 height 109
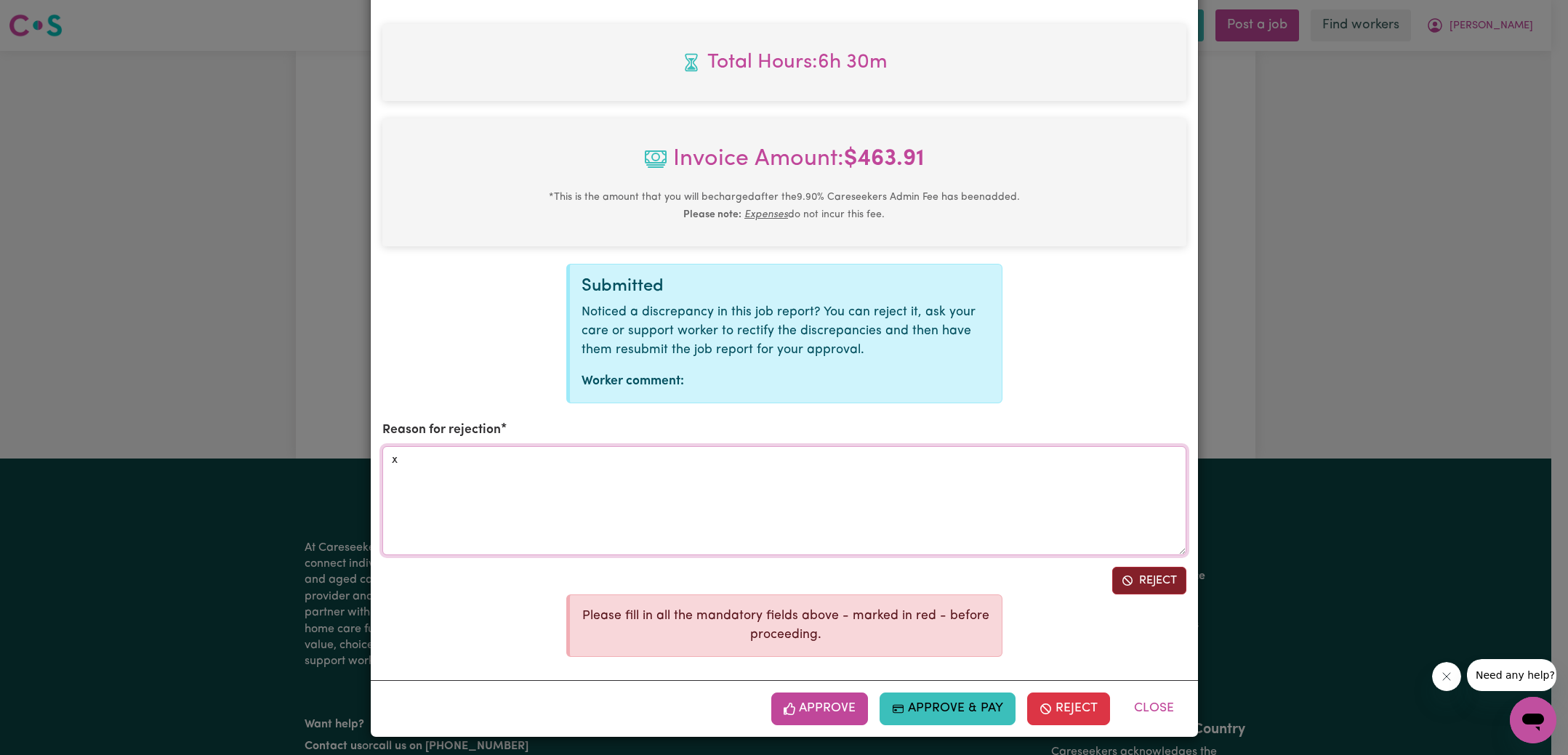
type textarea "x"
drag, startPoint x: 1118, startPoint y: 583, endPoint x: 1267, endPoint y: 517, distance: 163.0
click at [1121, 583] on icon "Reject job report" at bounding box center [1127, 580] width 12 height 12
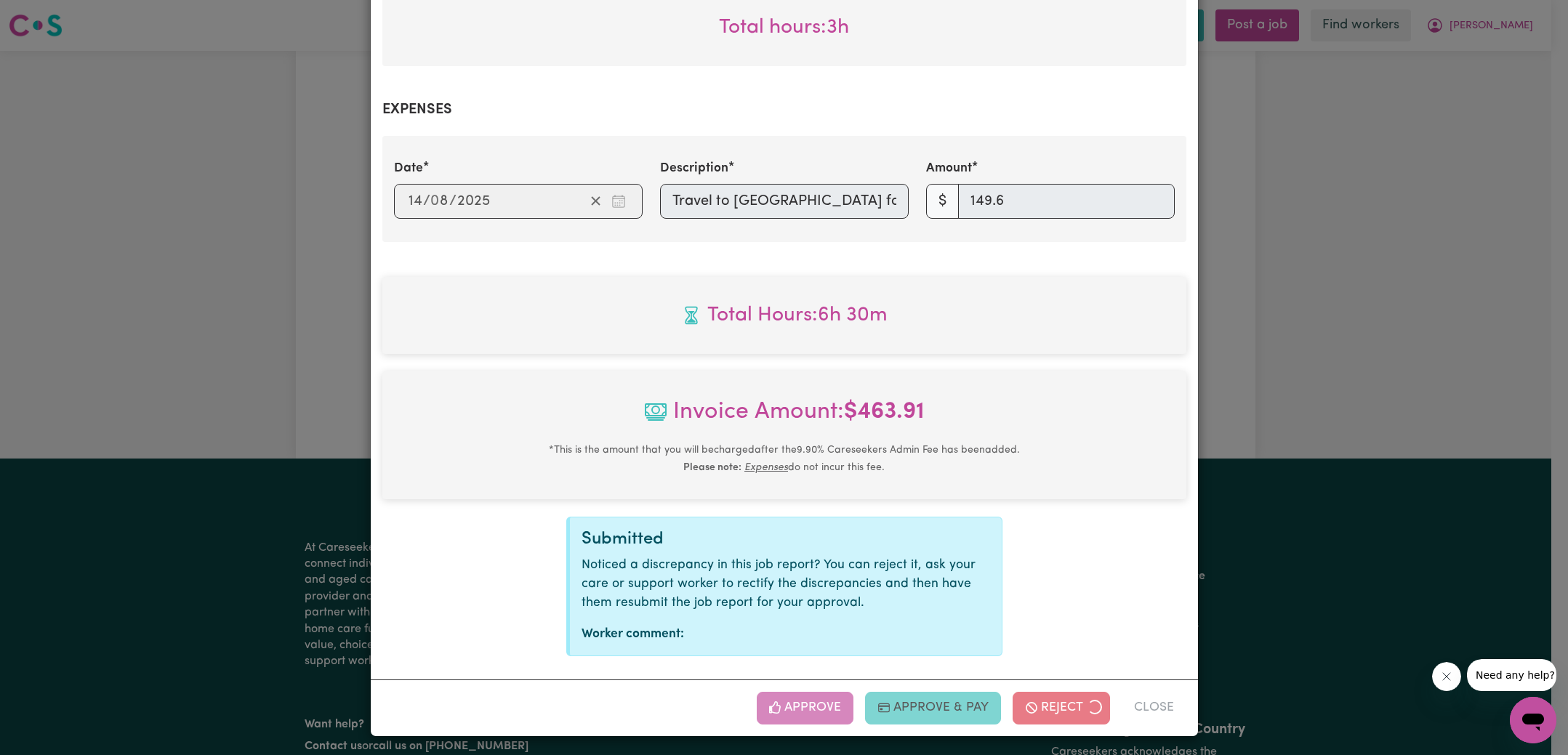
drag, startPoint x: 1328, startPoint y: 470, endPoint x: 1211, endPoint y: 482, distance: 117.6
click at [1329, 470] on div "Job Report # 239468 - [PERSON_NAME] Summary Job report # 239468 Client name: [P…" at bounding box center [784, 378] width 1568 height 755
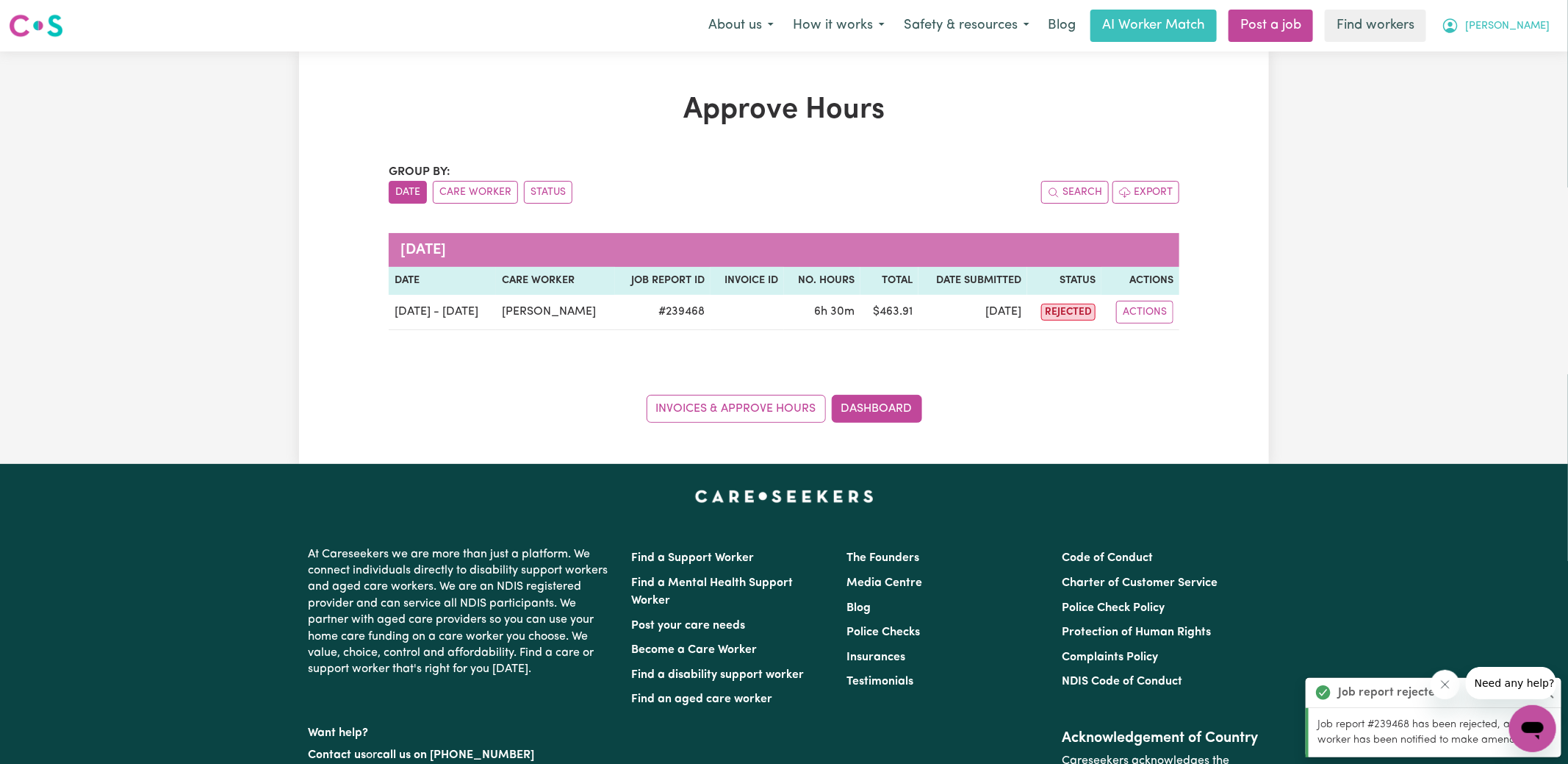
click at [1507, 24] on span "[PERSON_NAME]" at bounding box center [1507, 26] width 85 height 16
click at [1494, 90] on link "Logout" at bounding box center [1500, 85] width 116 height 28
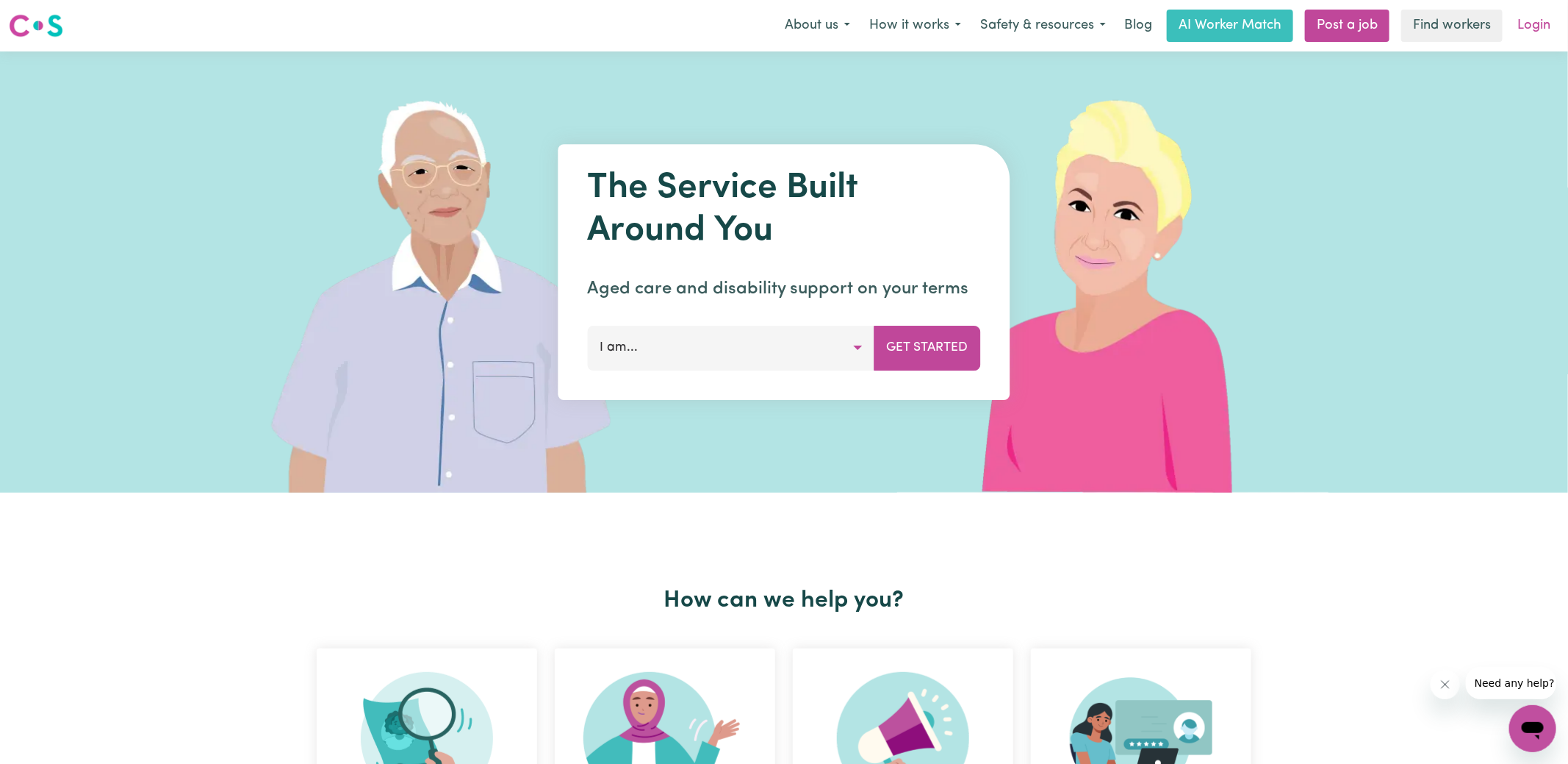
click at [1531, 26] on link "Login" at bounding box center [1534, 25] width 50 height 33
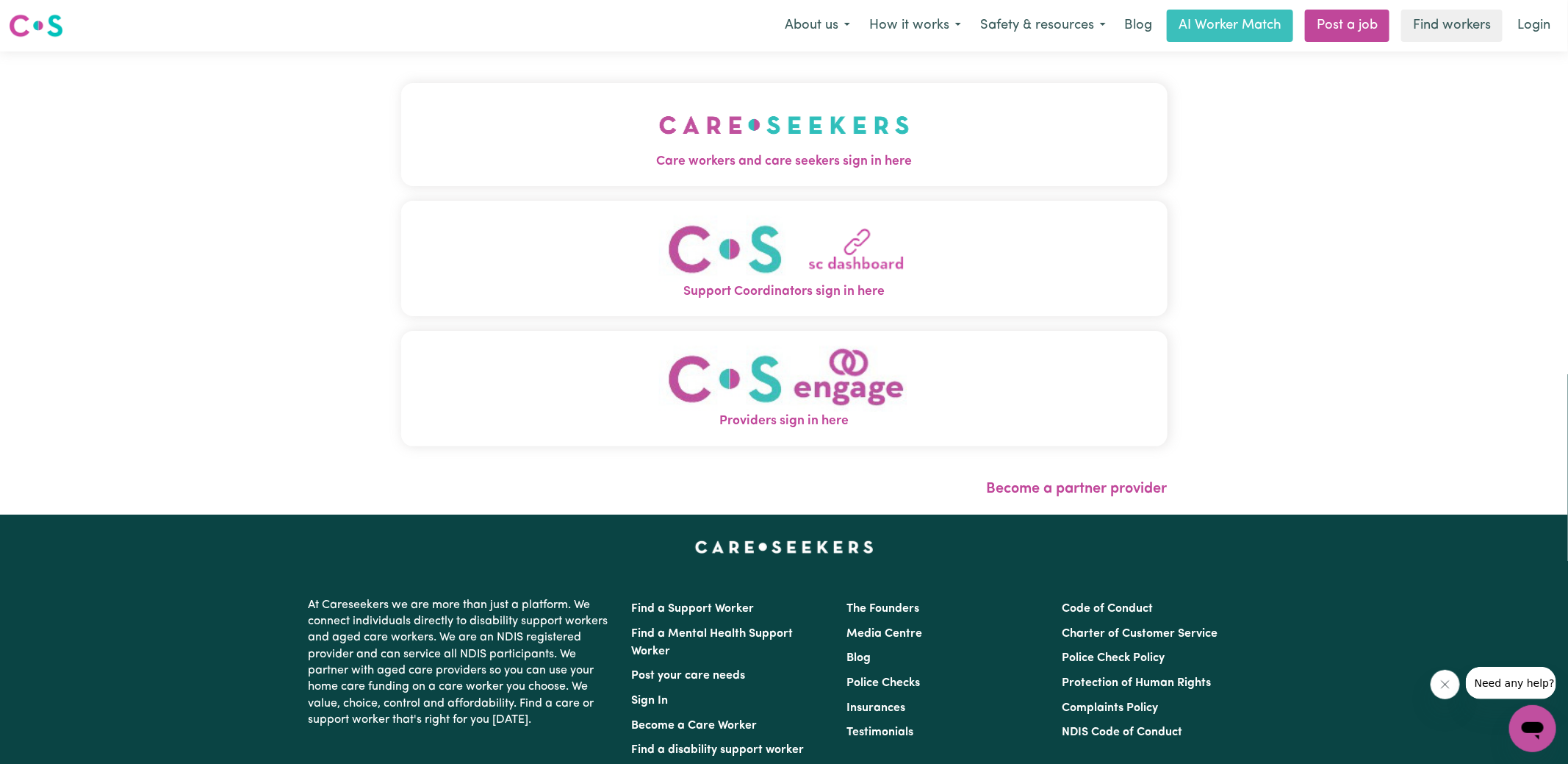
click at [685, 139] on img "Care workers and care seekers sign in here" at bounding box center [784, 125] width 250 height 54
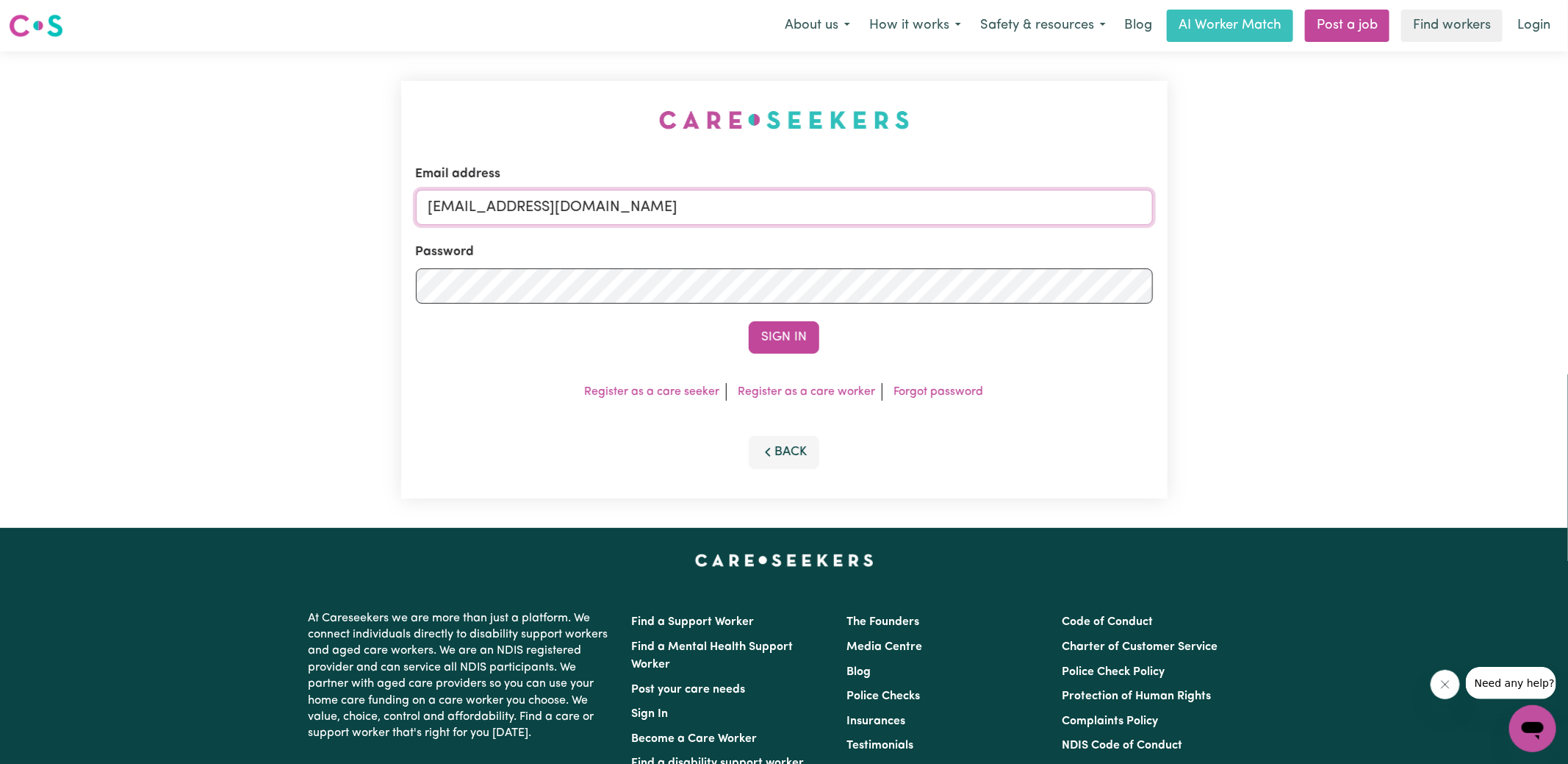
drag, startPoint x: 504, startPoint y: 206, endPoint x: 1457, endPoint y: 292, distance: 956.9
click at [1457, 292] on div "Email address [EMAIL_ADDRESS][DOMAIN_NAME] Password Sign In Register as a care …" at bounding box center [784, 289] width 1568 height 476
type input "superuser~[PERSON_NAME][EMAIL_ADDRESS][DOMAIN_NAME]"
click at [749, 321] on button "Sign In" at bounding box center [784, 337] width 71 height 33
